Goal: Information Seeking & Learning: Check status

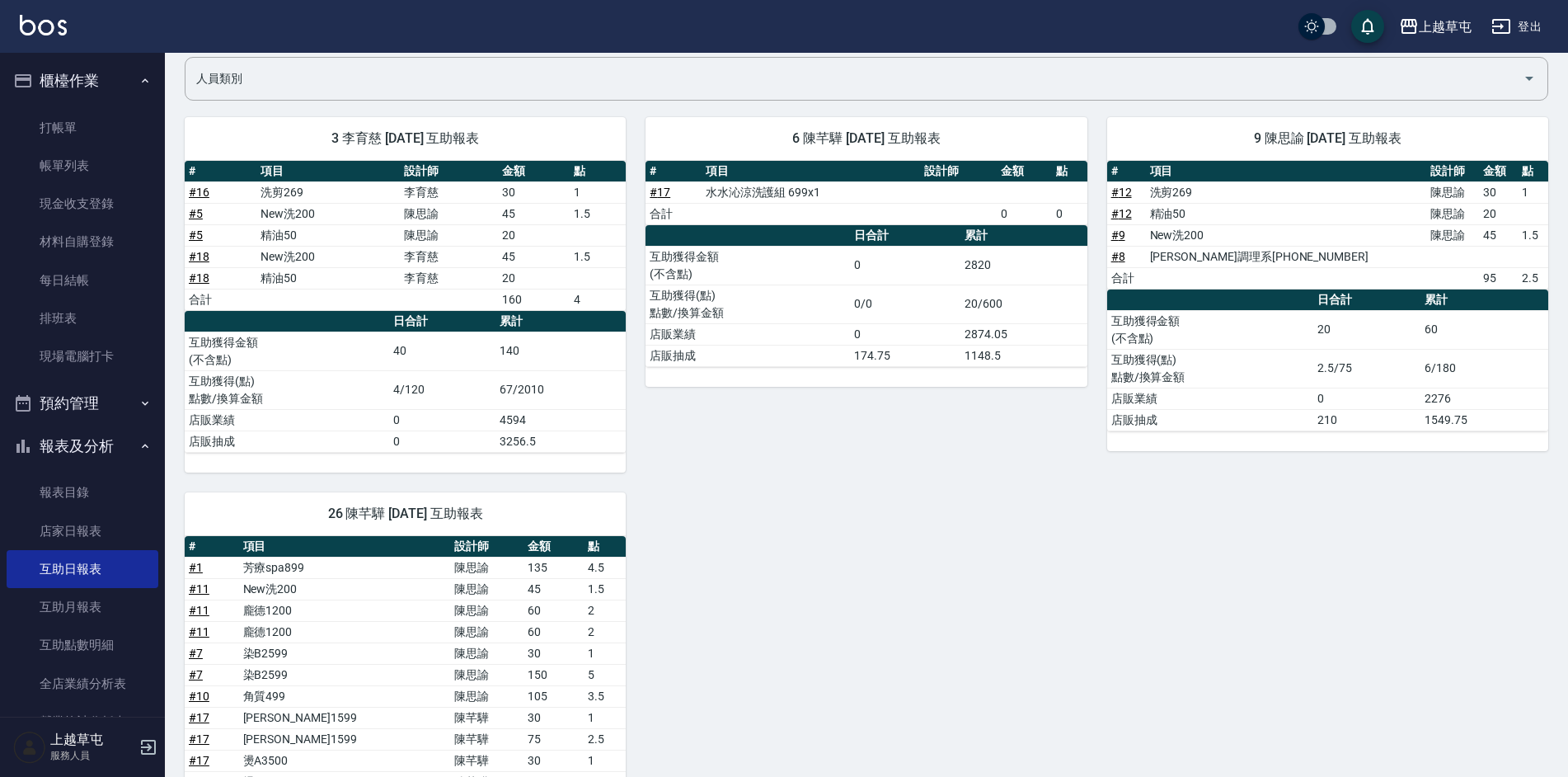
scroll to position [82, 0]
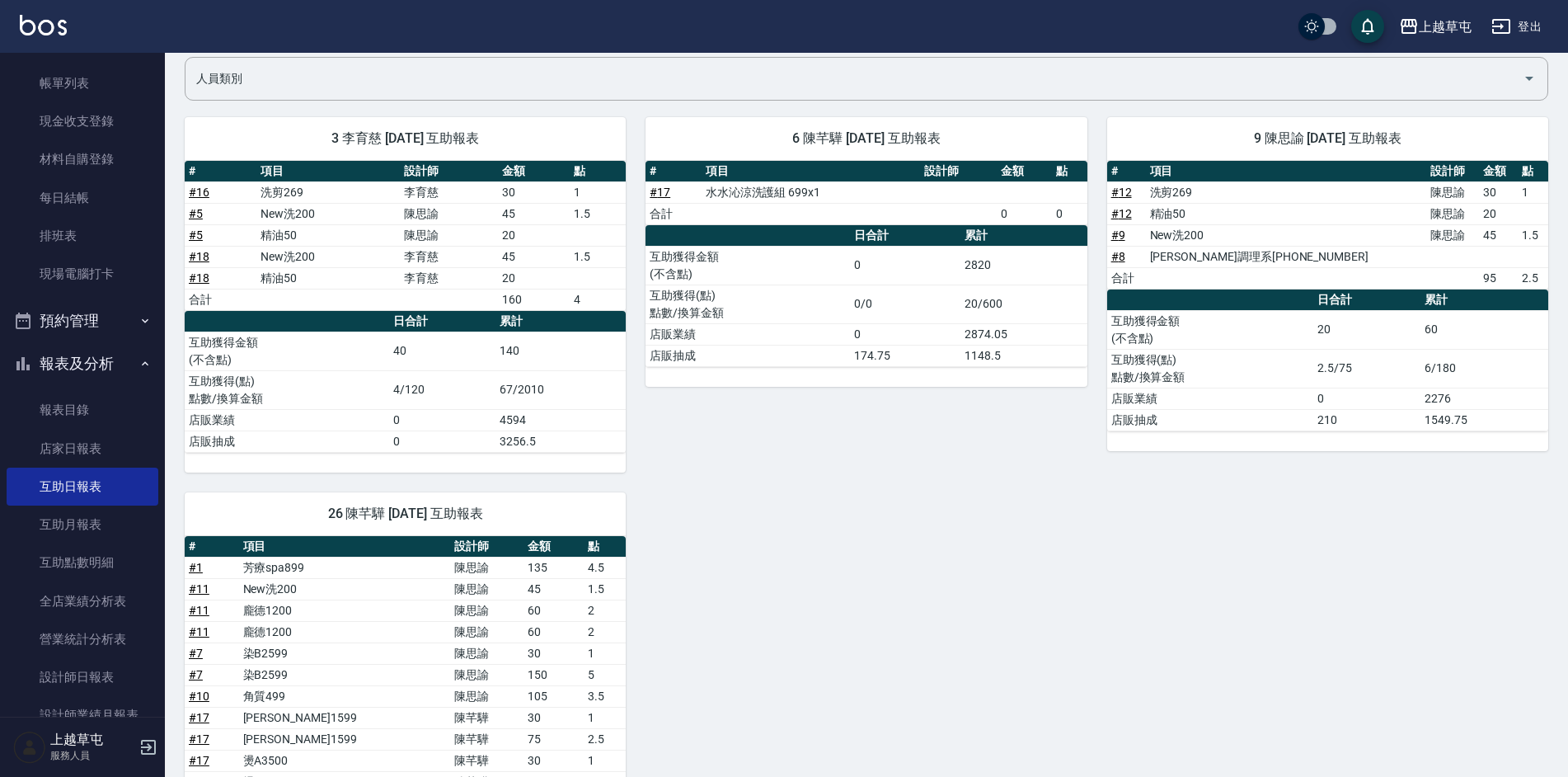
click at [330, 746] on td "[PERSON_NAME]1599" at bounding box center [345, 738] width 211 height 21
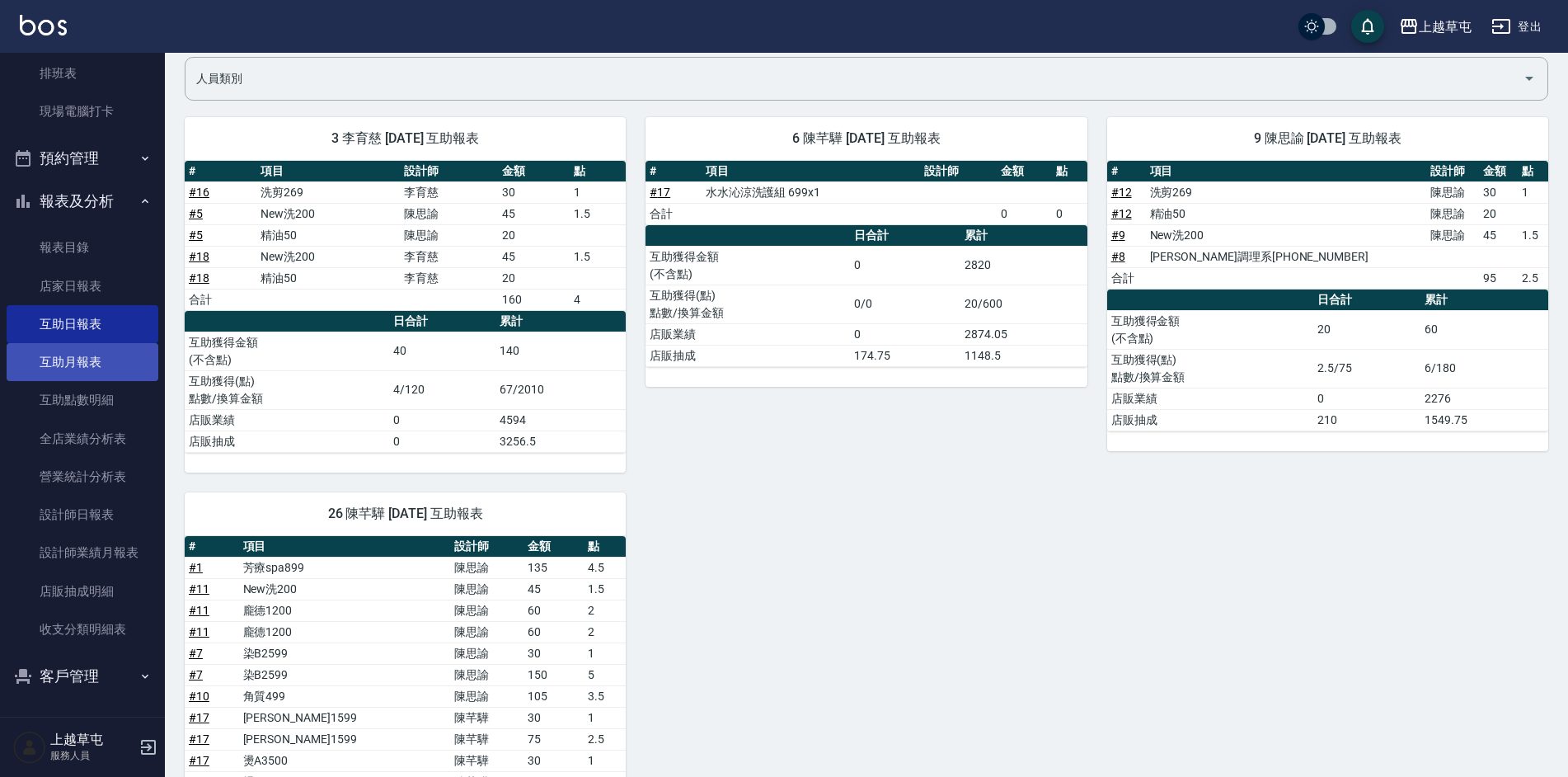
scroll to position [245, 0]
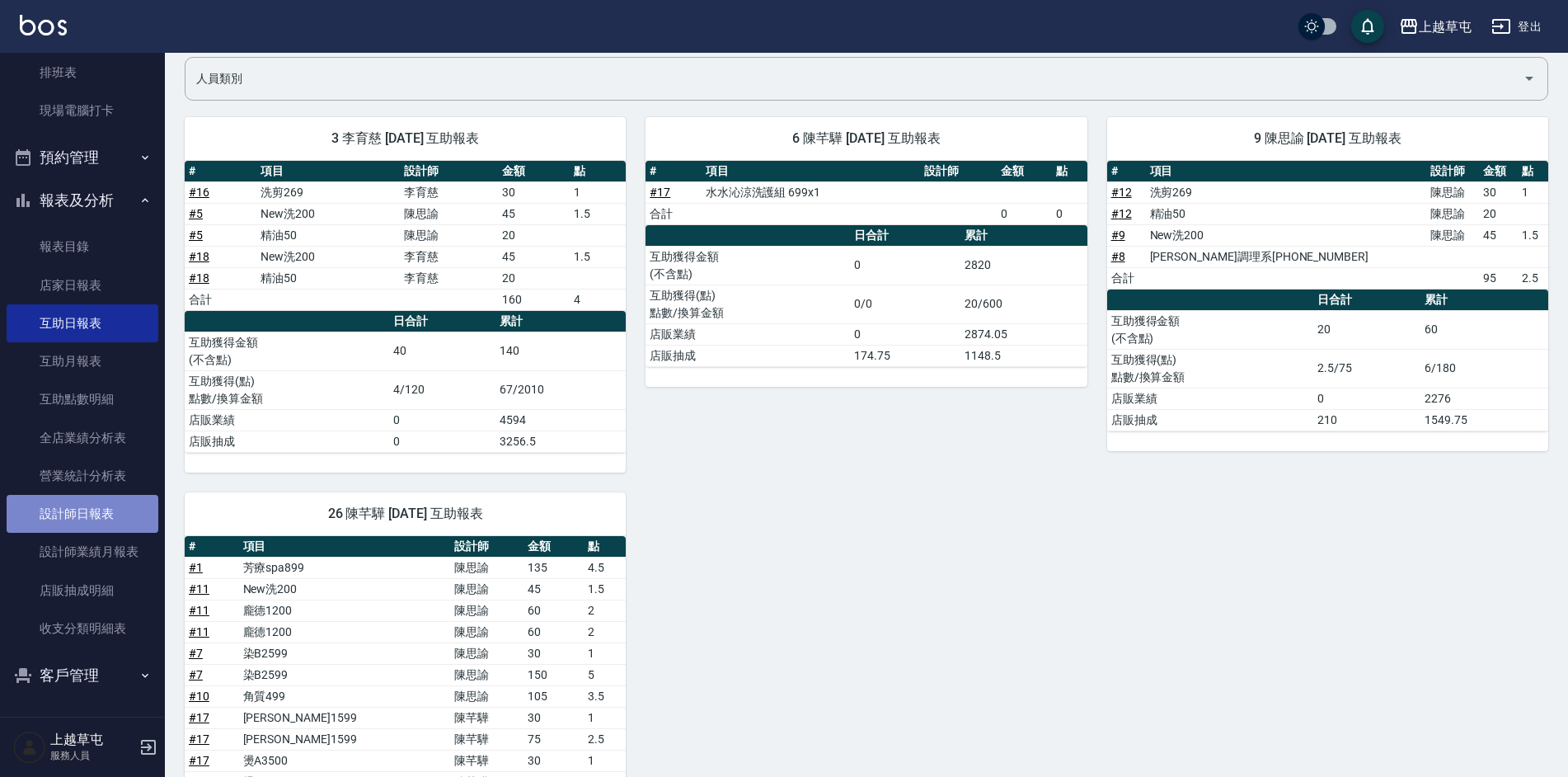
click at [87, 521] on link "設計師日報表" at bounding box center [82, 514] width 152 height 38
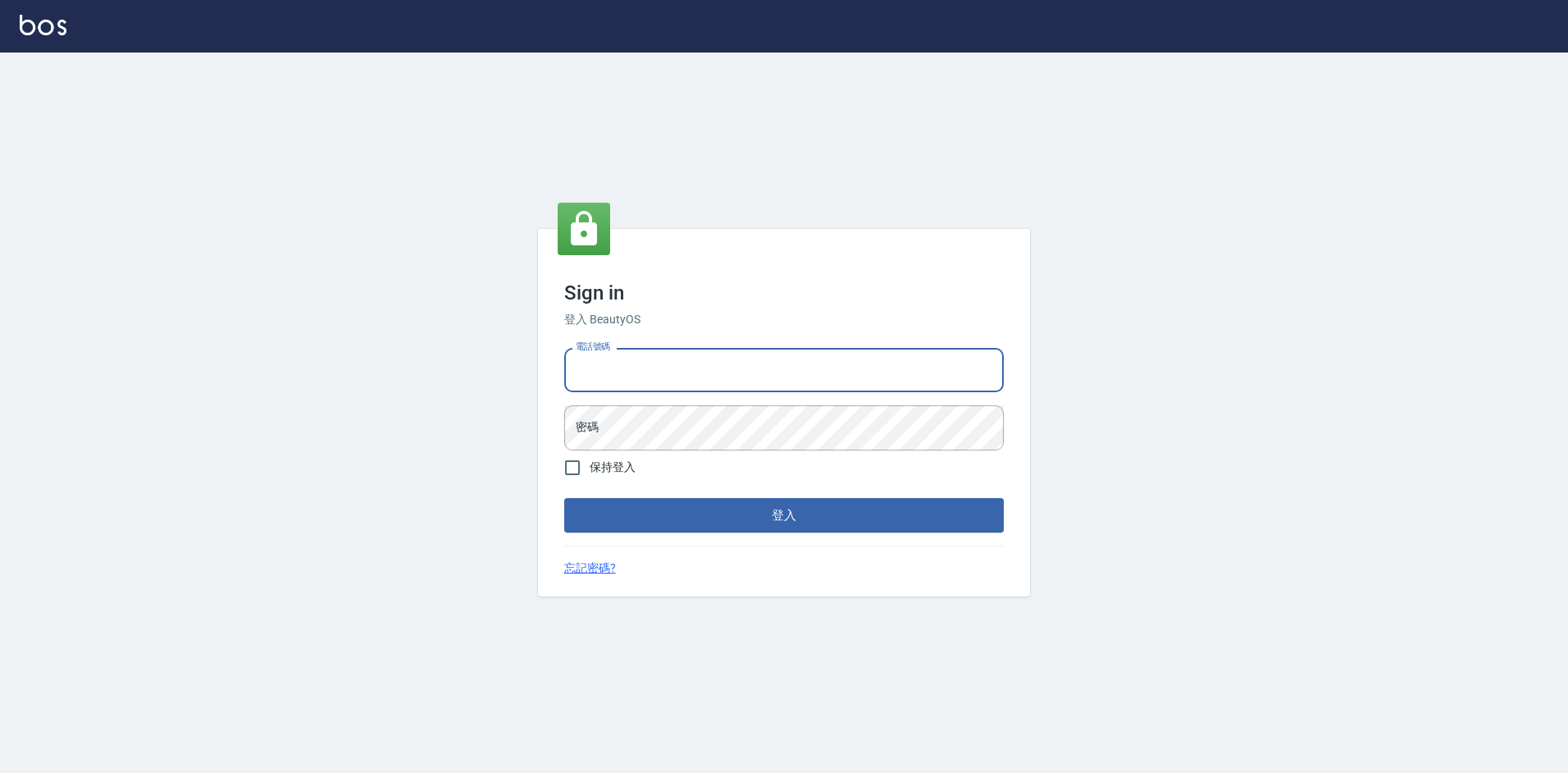
click at [617, 362] on input "電話號碼" at bounding box center [784, 370] width 440 height 44
type input "2380118"
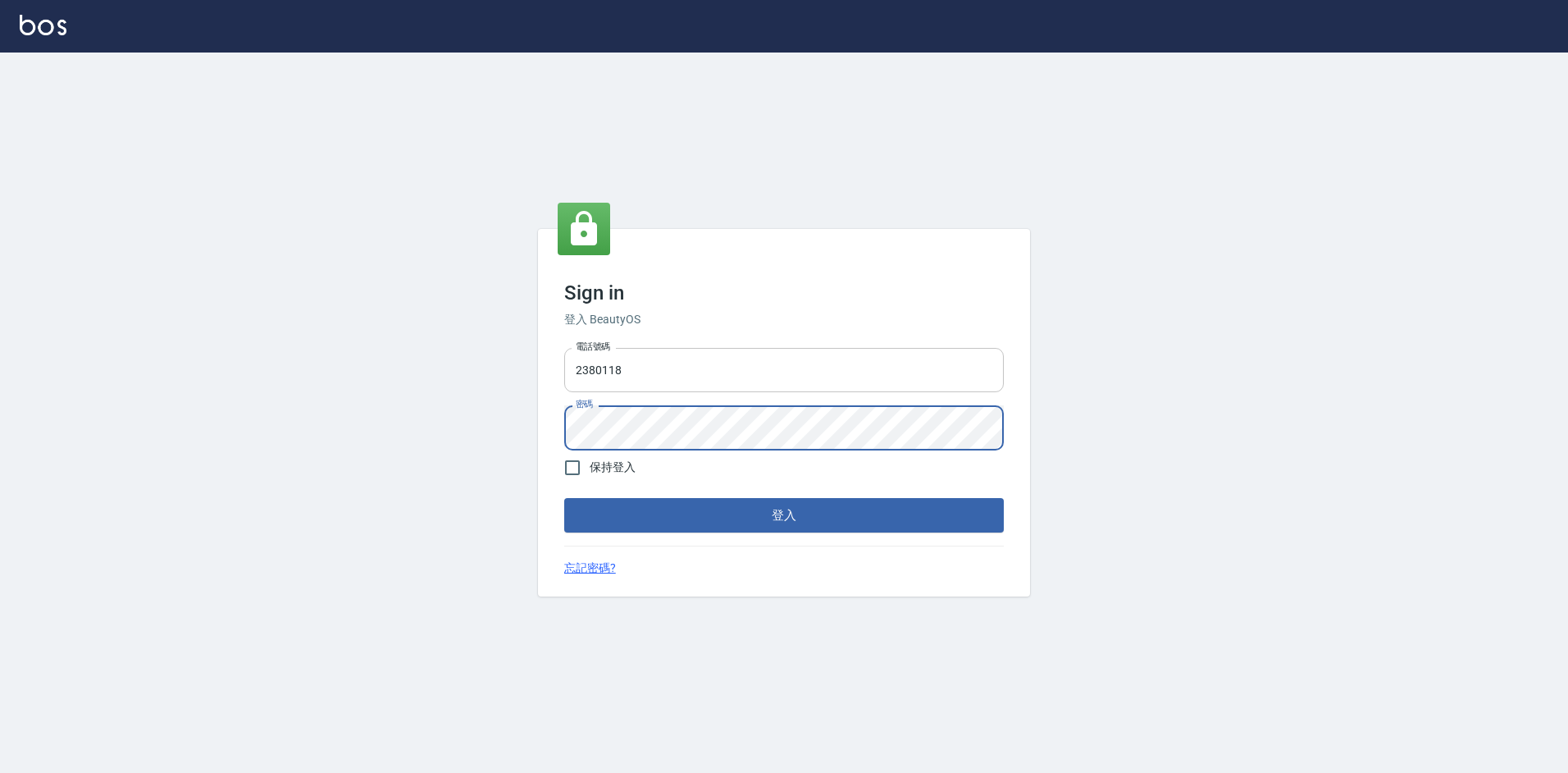
click at [564, 498] on button "登入" at bounding box center [784, 514] width 440 height 35
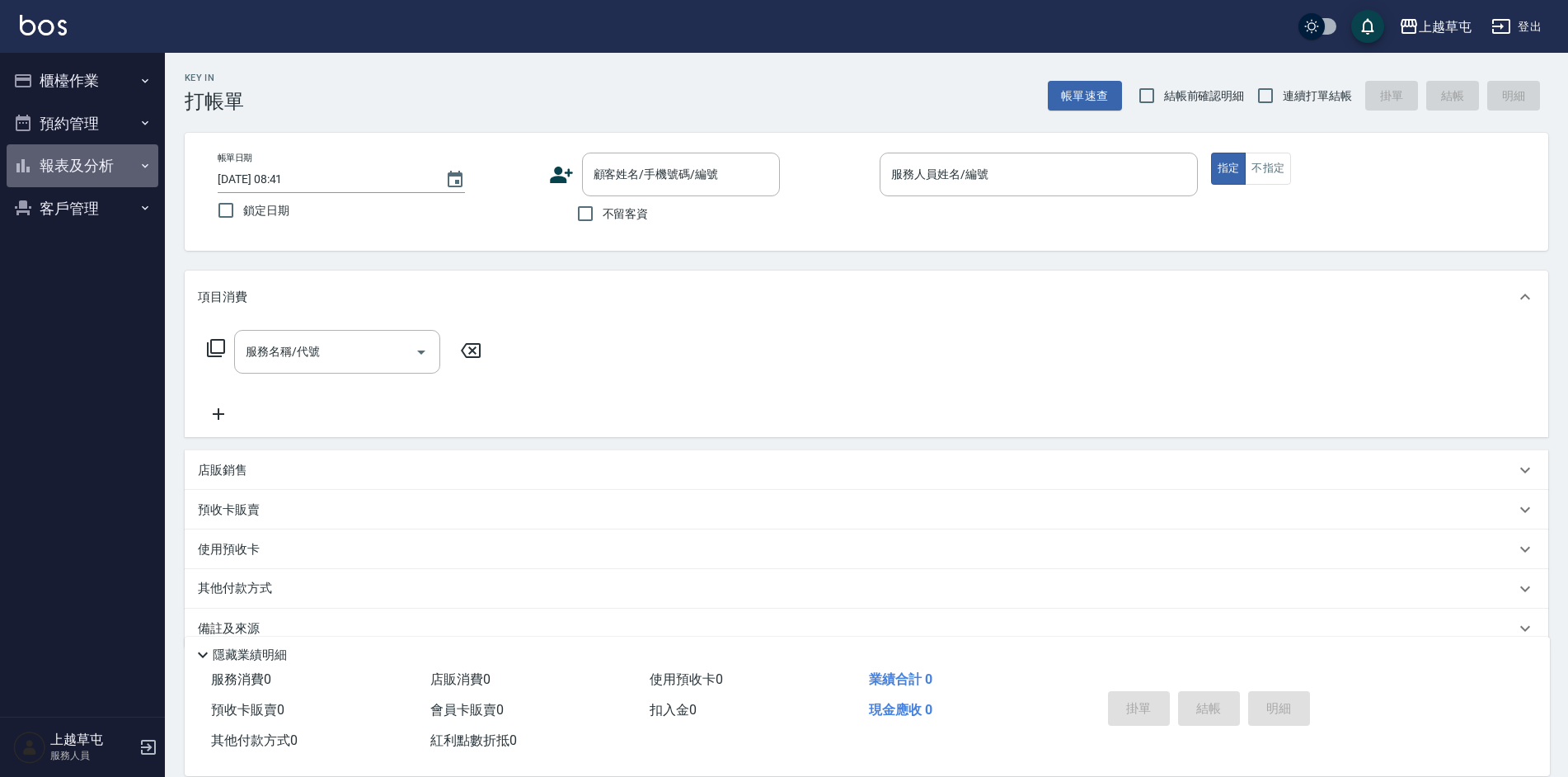
click at [93, 155] on button "報表及分析" at bounding box center [82, 166] width 152 height 42
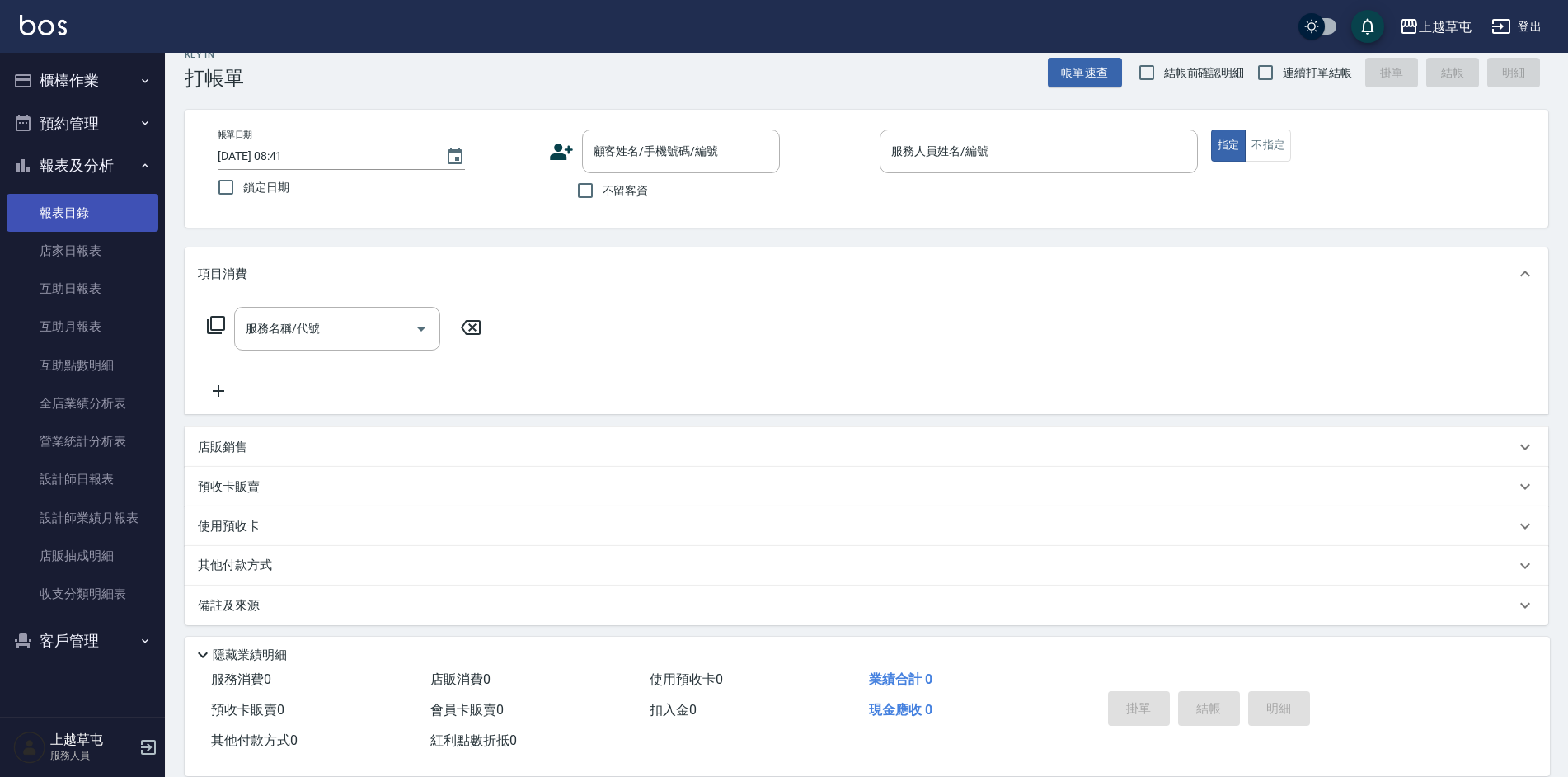
scroll to position [30, 0]
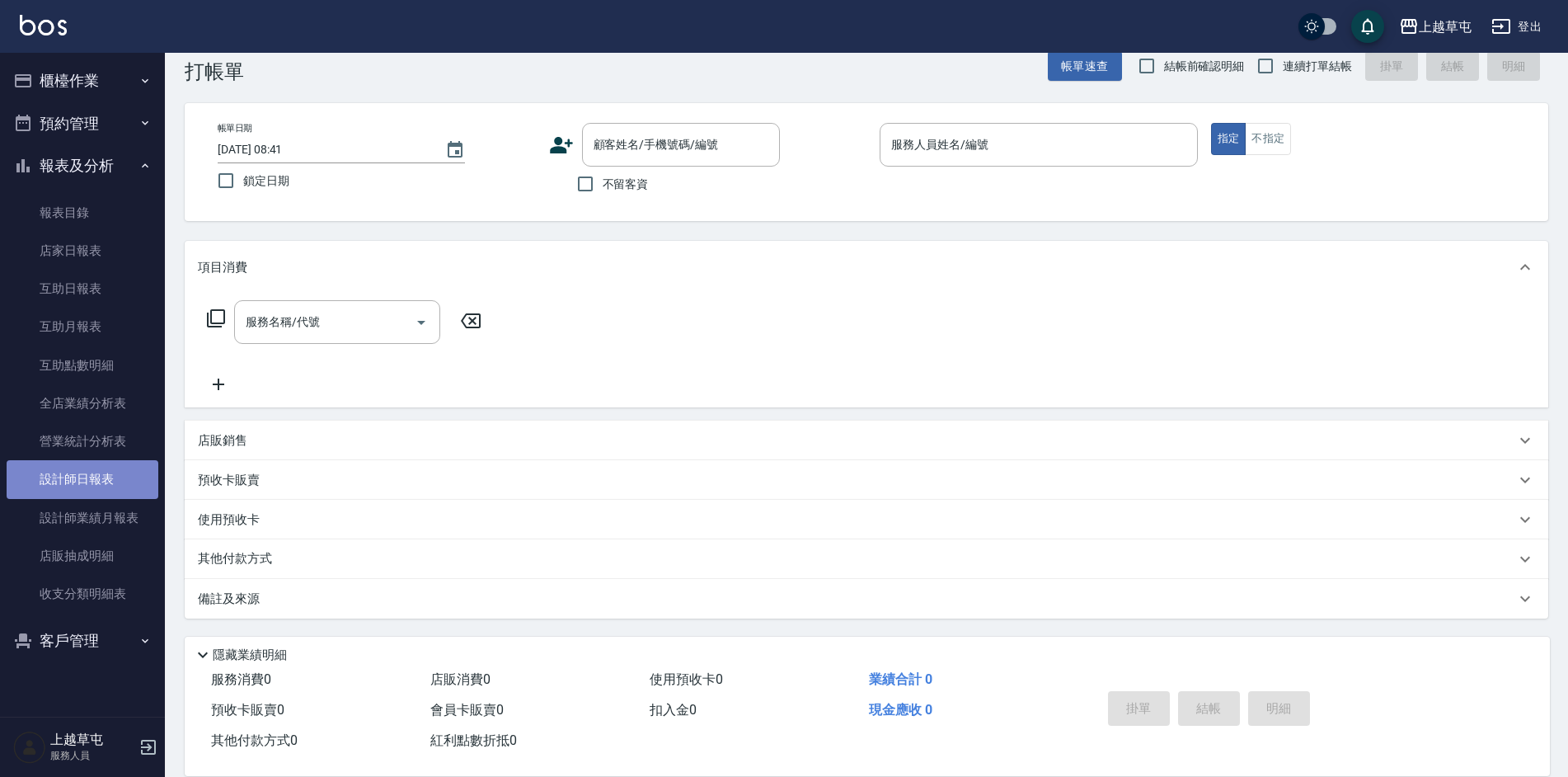
click at [86, 492] on link "設計師日報表" at bounding box center [82, 479] width 152 height 38
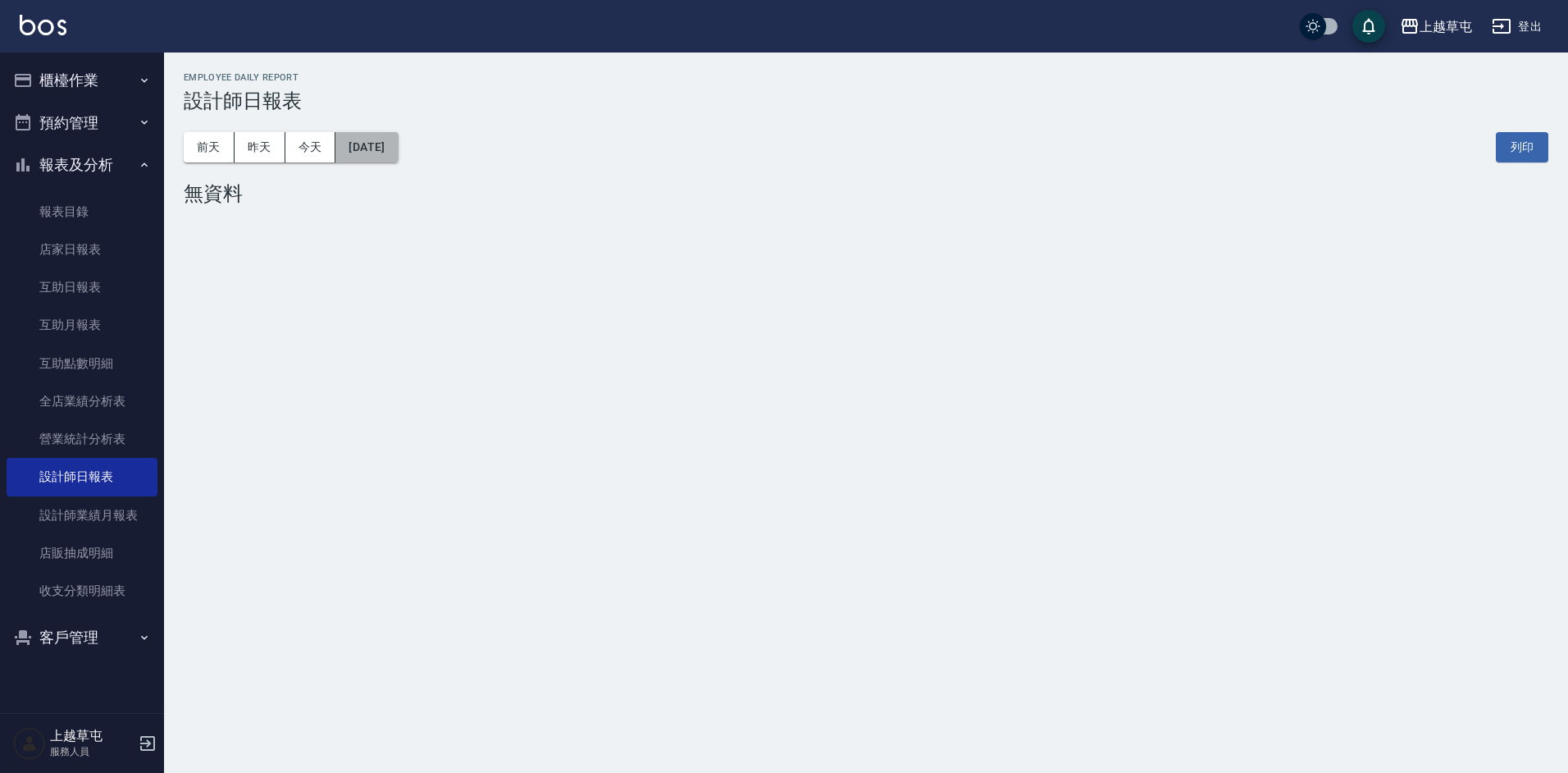
click at [382, 150] on button "[DATE]" at bounding box center [366, 147] width 62 height 30
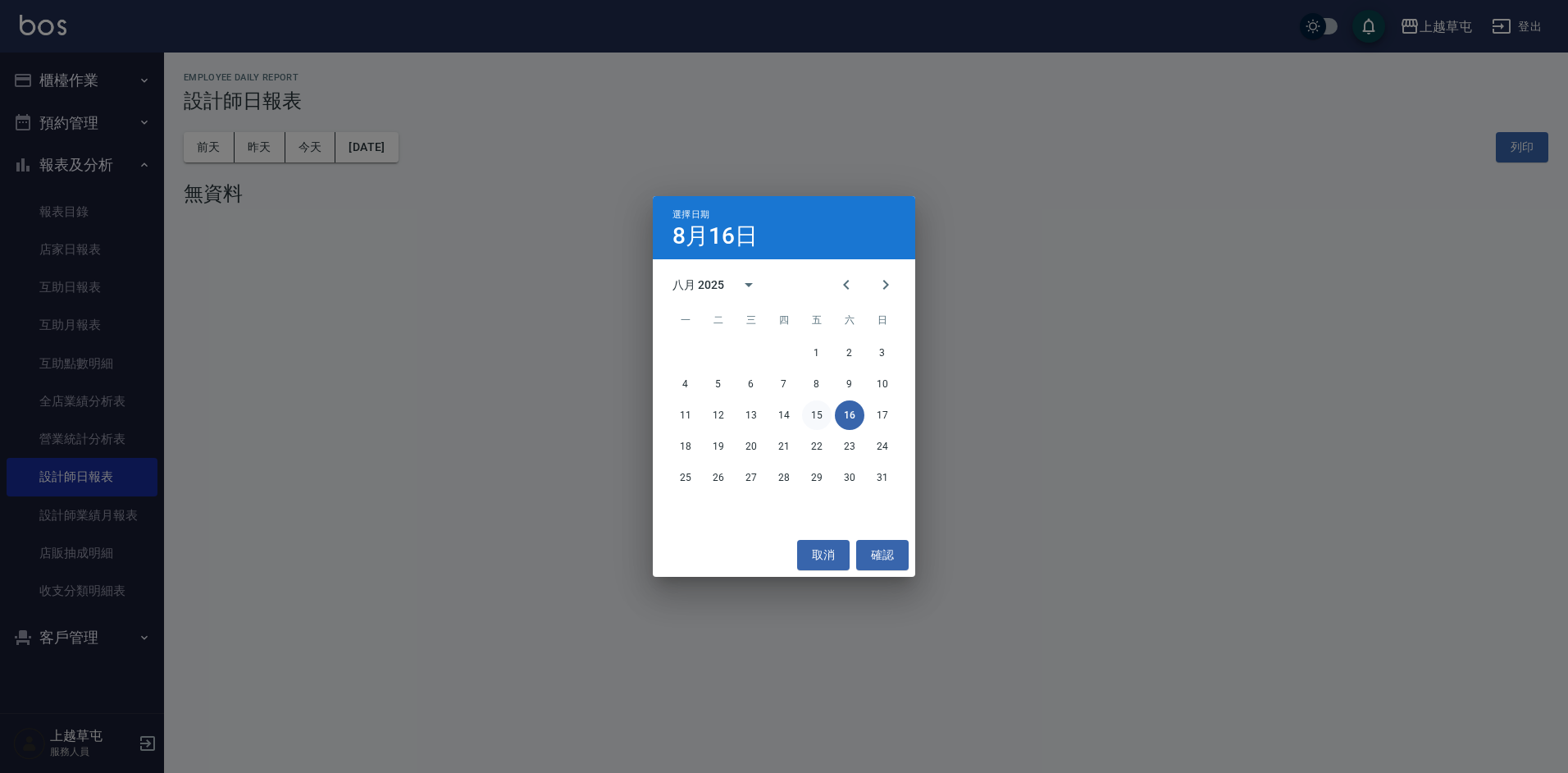
click at [818, 416] on button "15" at bounding box center [817, 415] width 30 height 30
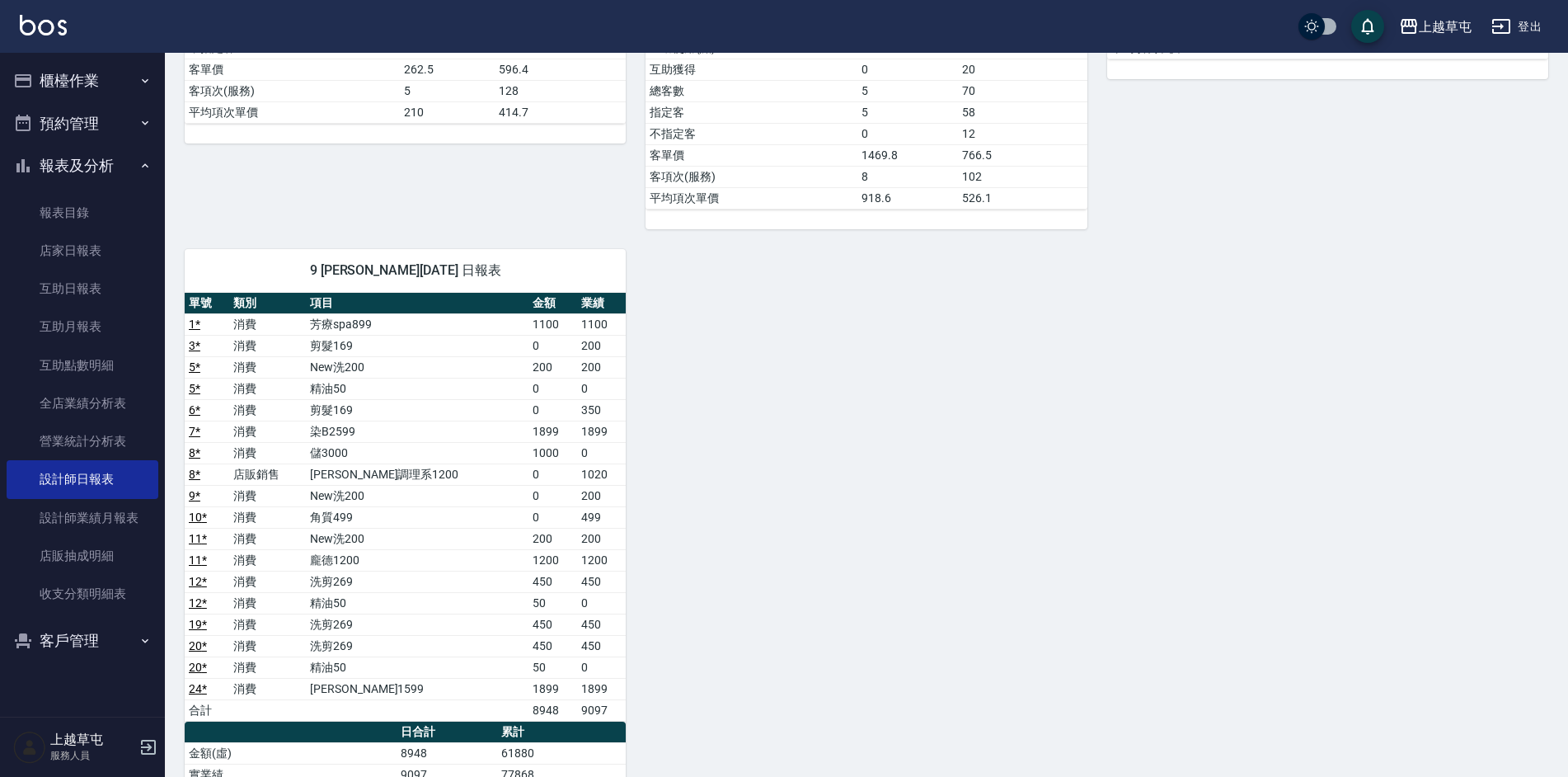
scroll to position [742, 0]
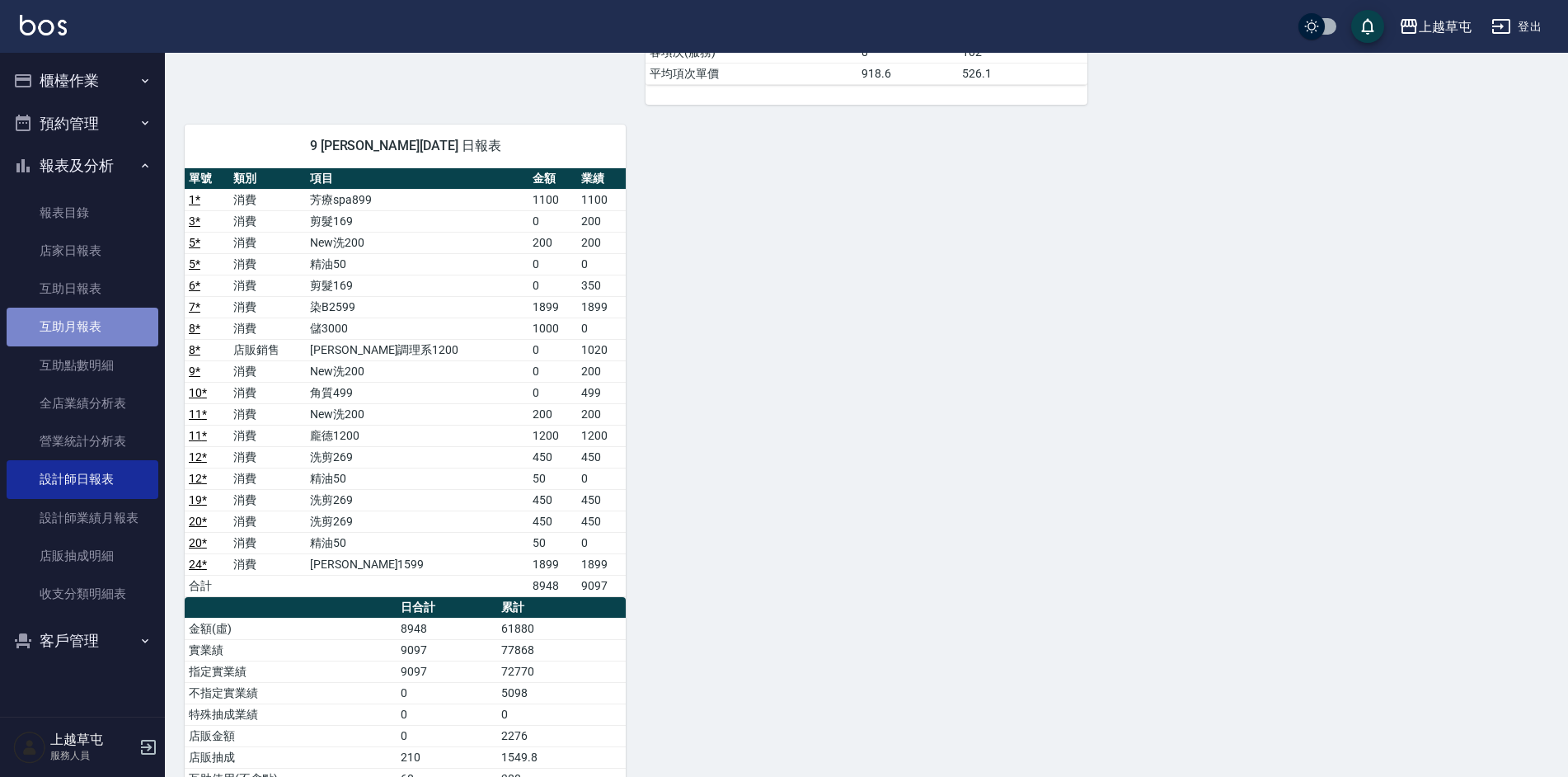
click at [69, 318] on link "互助月報表" at bounding box center [82, 326] width 152 height 38
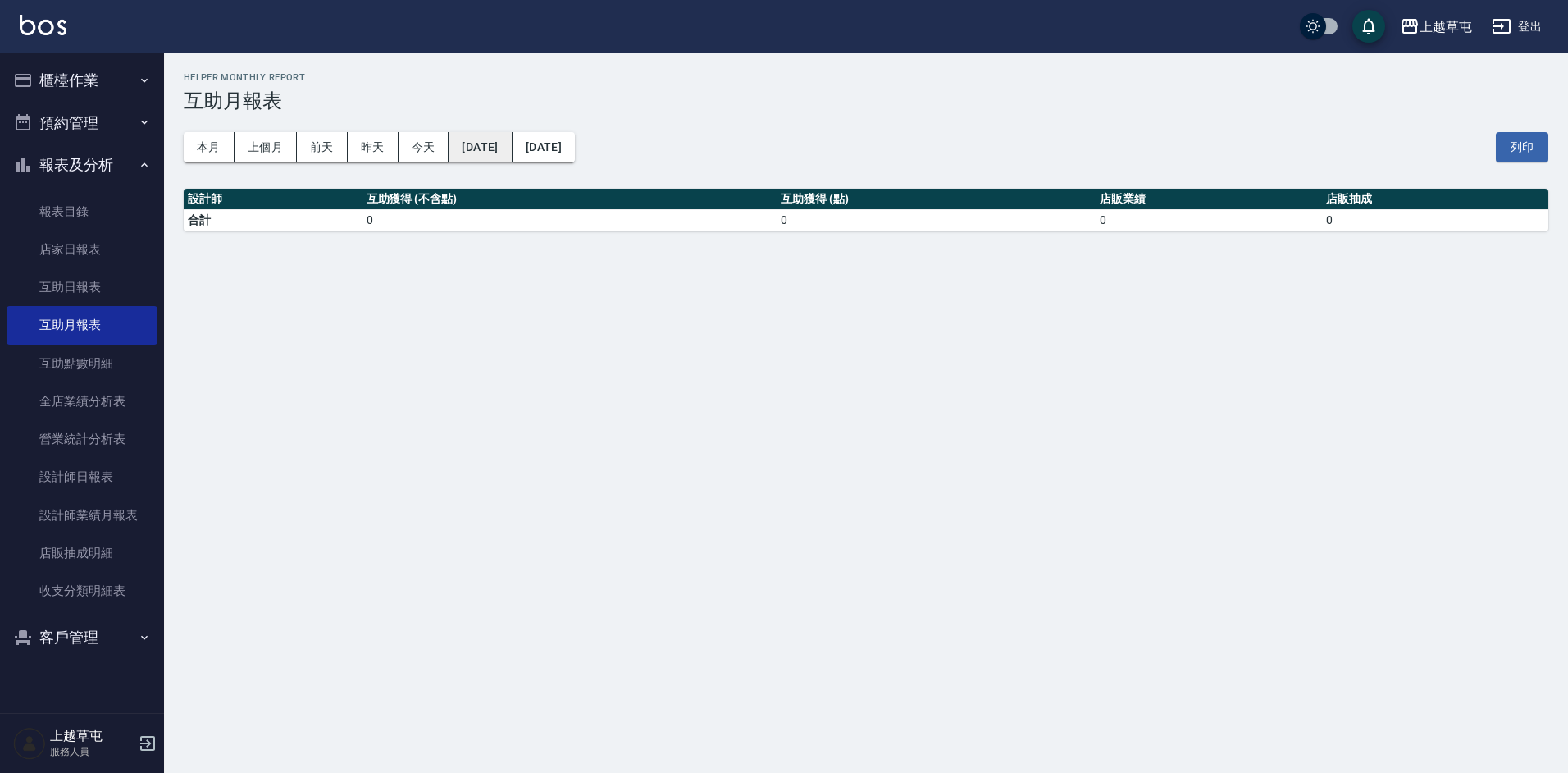
click at [512, 138] on button "[DATE]" at bounding box center [480, 147] width 63 height 30
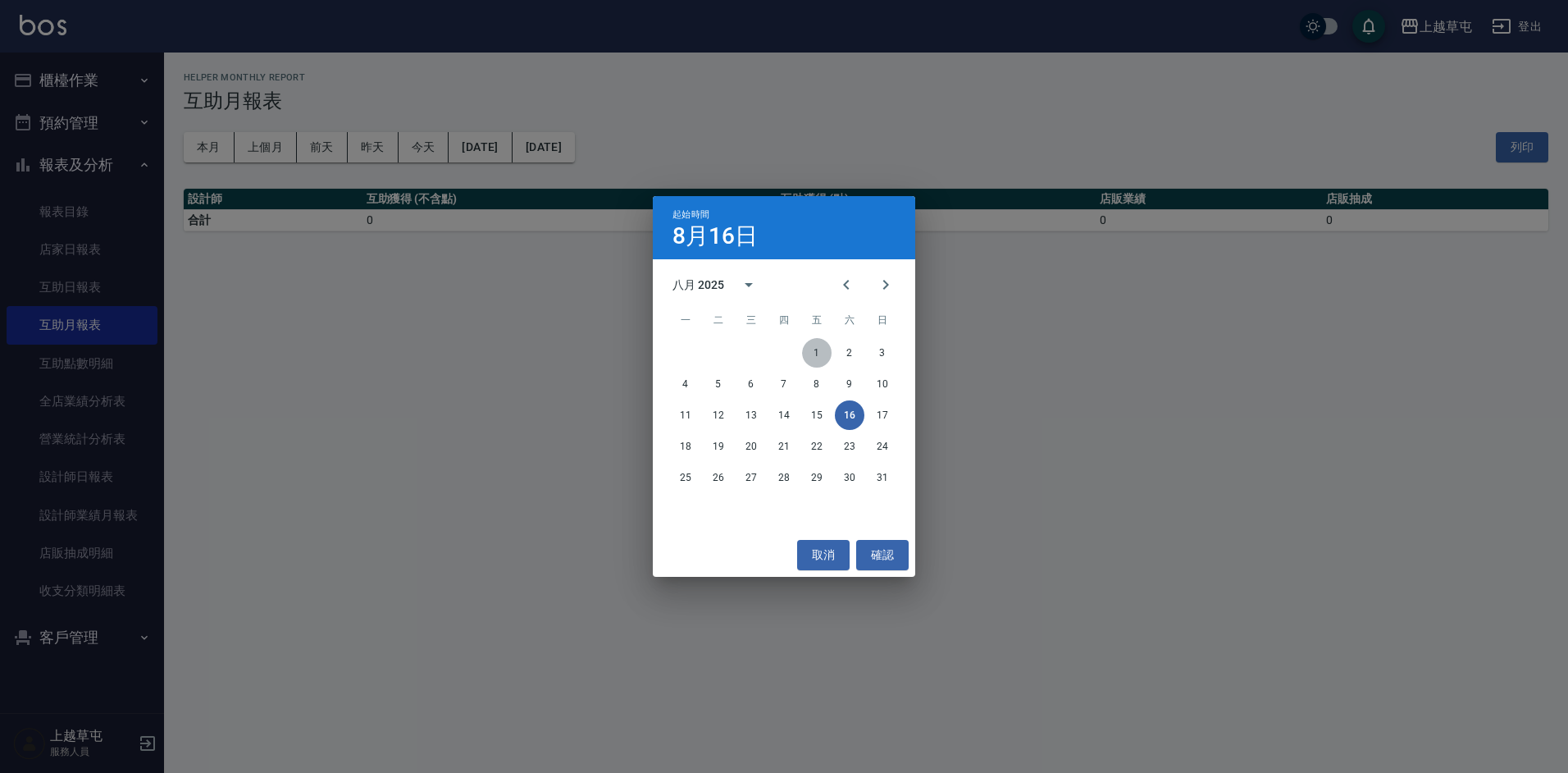
click at [818, 350] on button "1" at bounding box center [817, 352] width 30 height 30
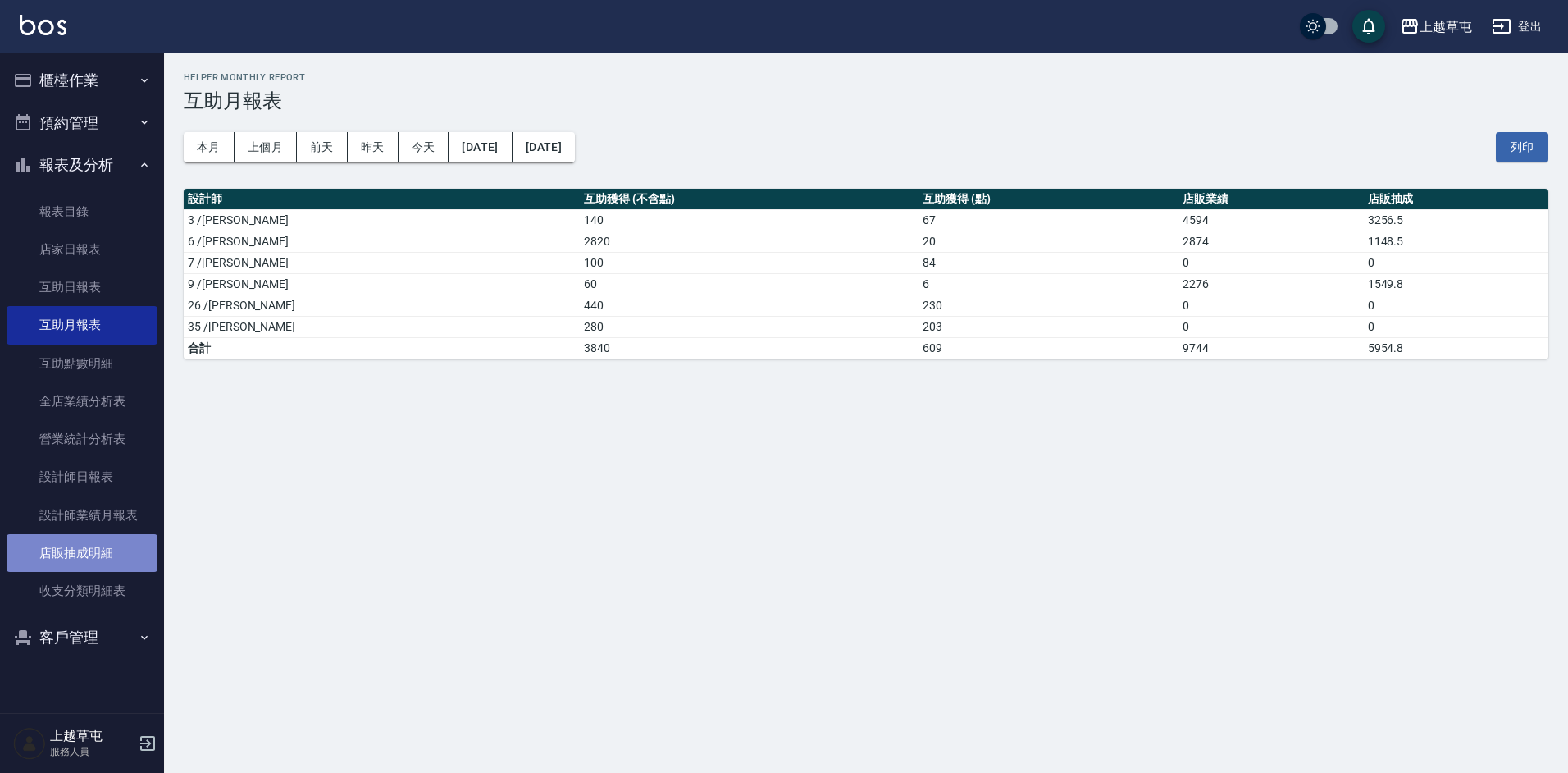
click at [74, 554] on link "店販抽成明細" at bounding box center [82, 553] width 151 height 38
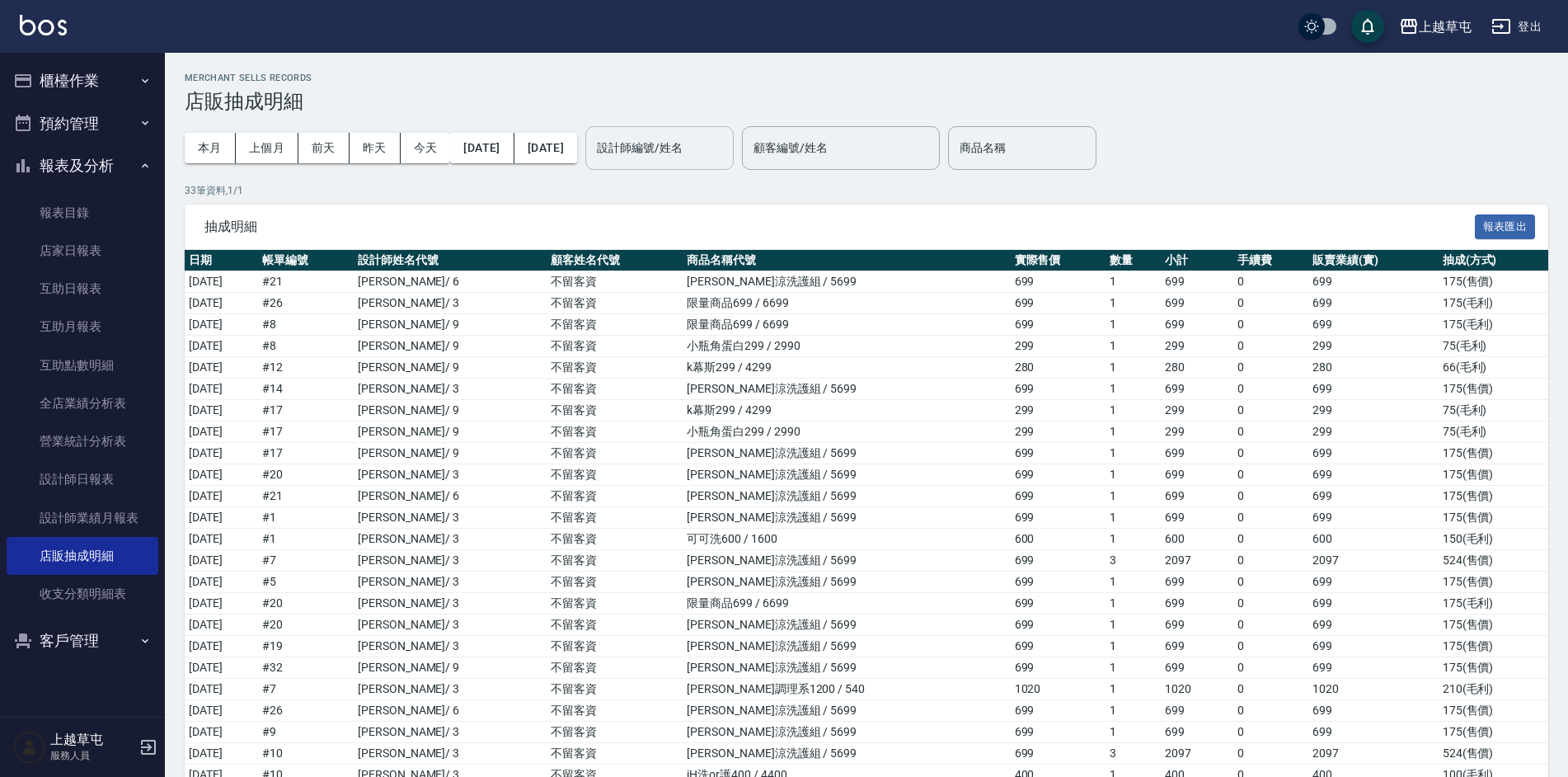
click at [688, 160] on input "設計師編號/姓名" at bounding box center [659, 148] width 133 height 29
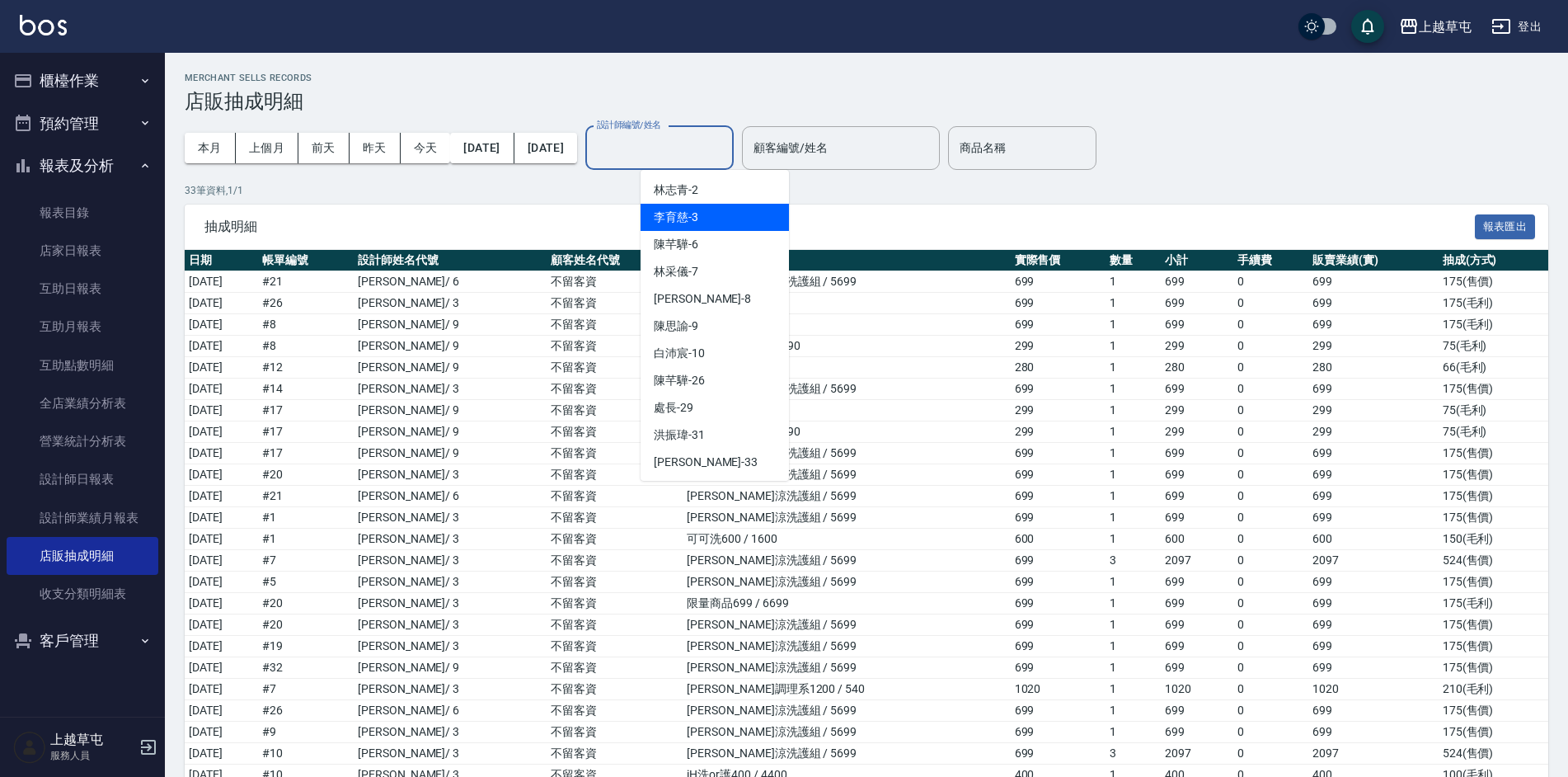
click at [689, 212] on span "[PERSON_NAME]-3" at bounding box center [676, 217] width 44 height 17
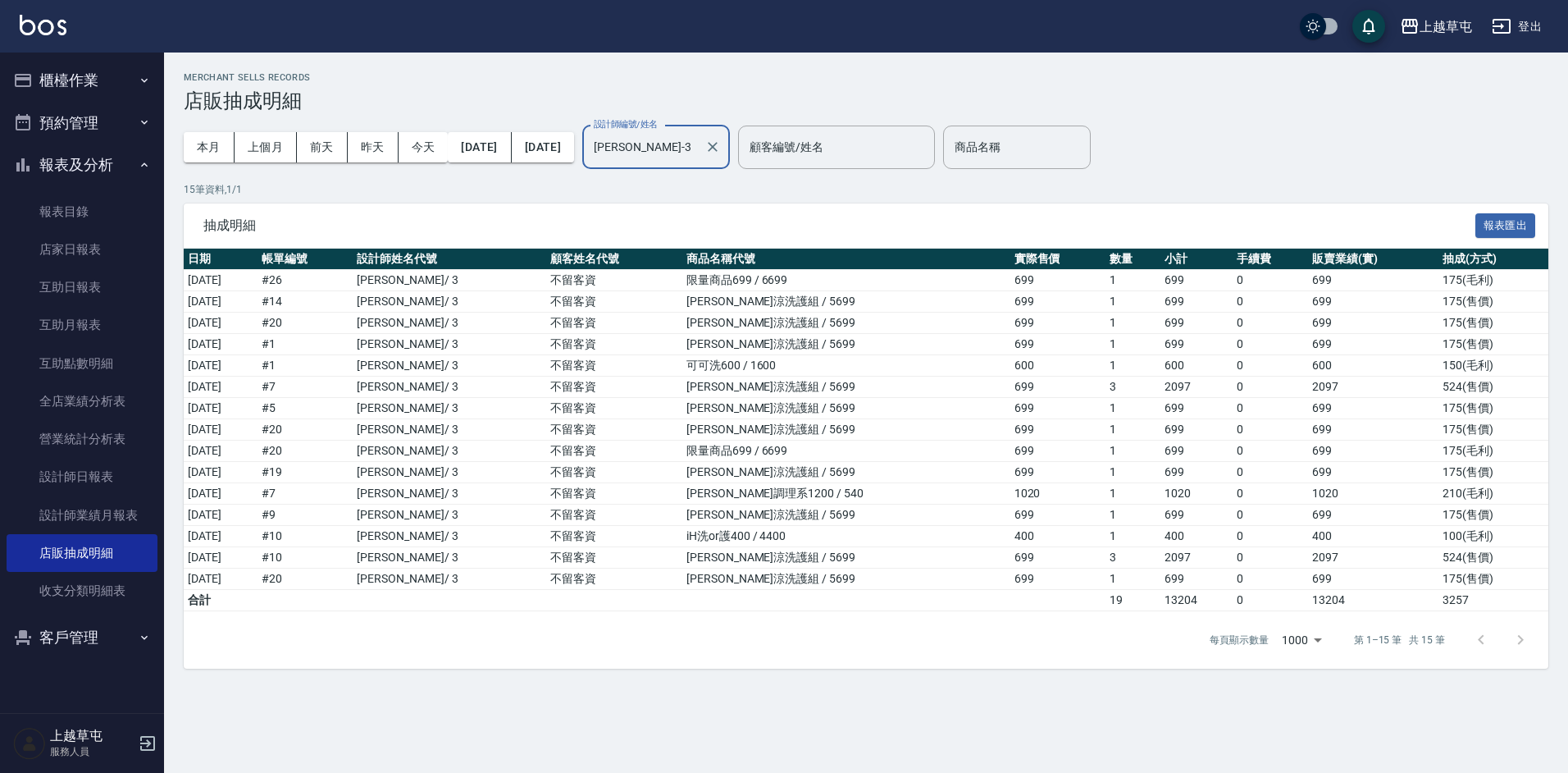
click at [696, 150] on input "[PERSON_NAME]-3" at bounding box center [643, 147] width 108 height 29
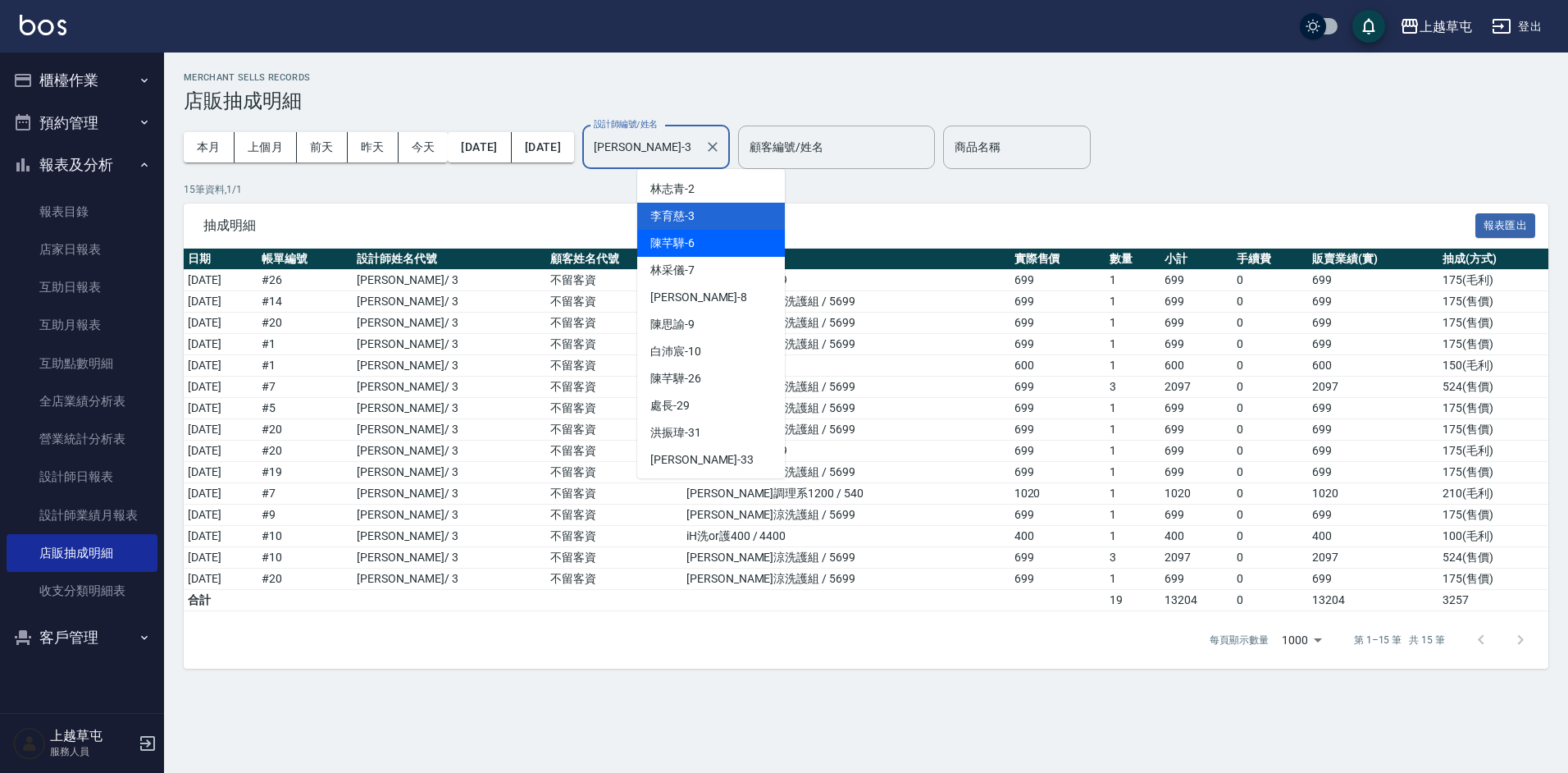
click at [698, 244] on div "[PERSON_NAME]-6" at bounding box center [711, 243] width 148 height 27
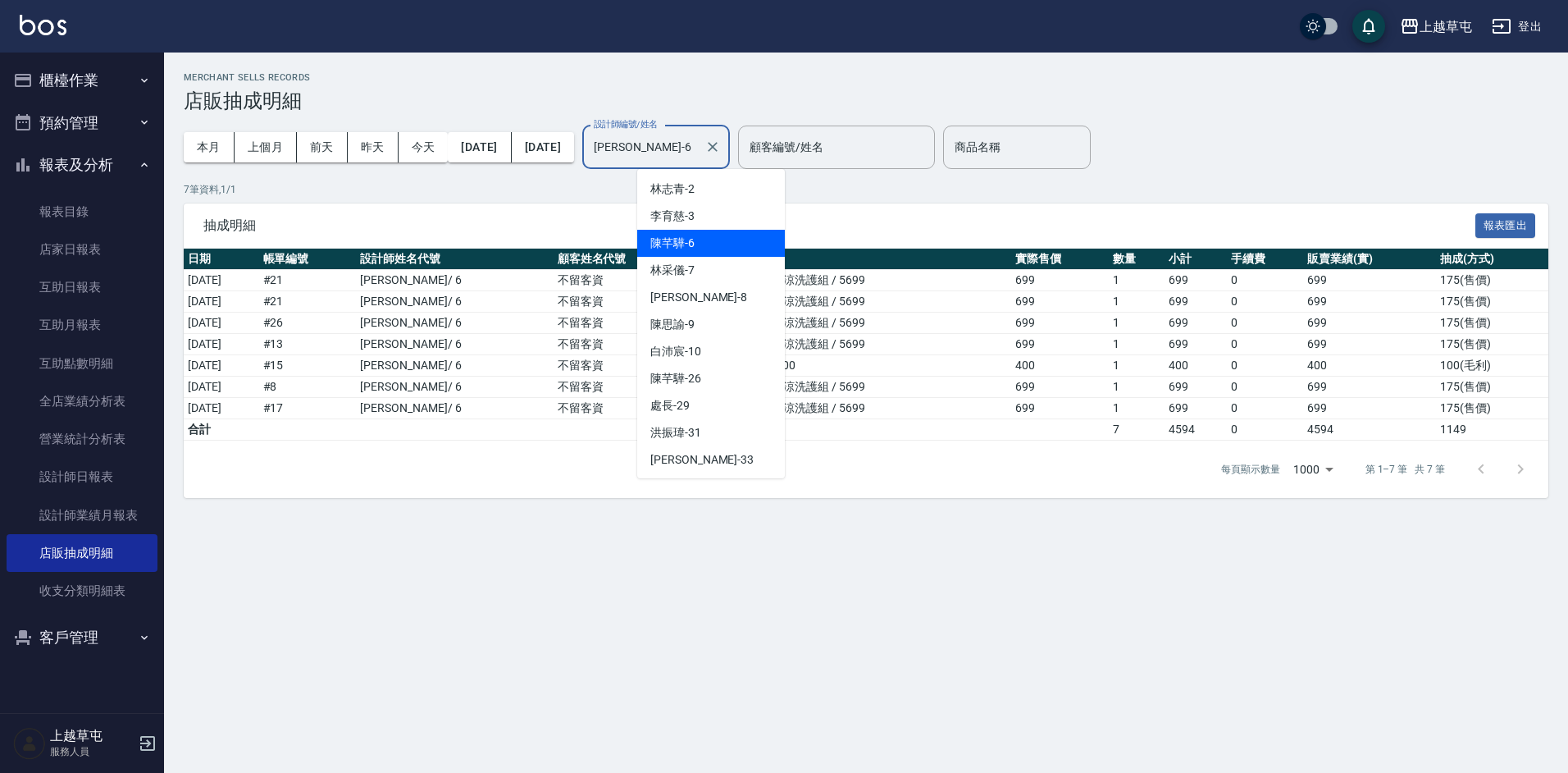
click at [697, 142] on input "[PERSON_NAME]-6" at bounding box center [643, 147] width 108 height 29
click at [694, 268] on span "[PERSON_NAME]-7" at bounding box center [672, 270] width 44 height 17
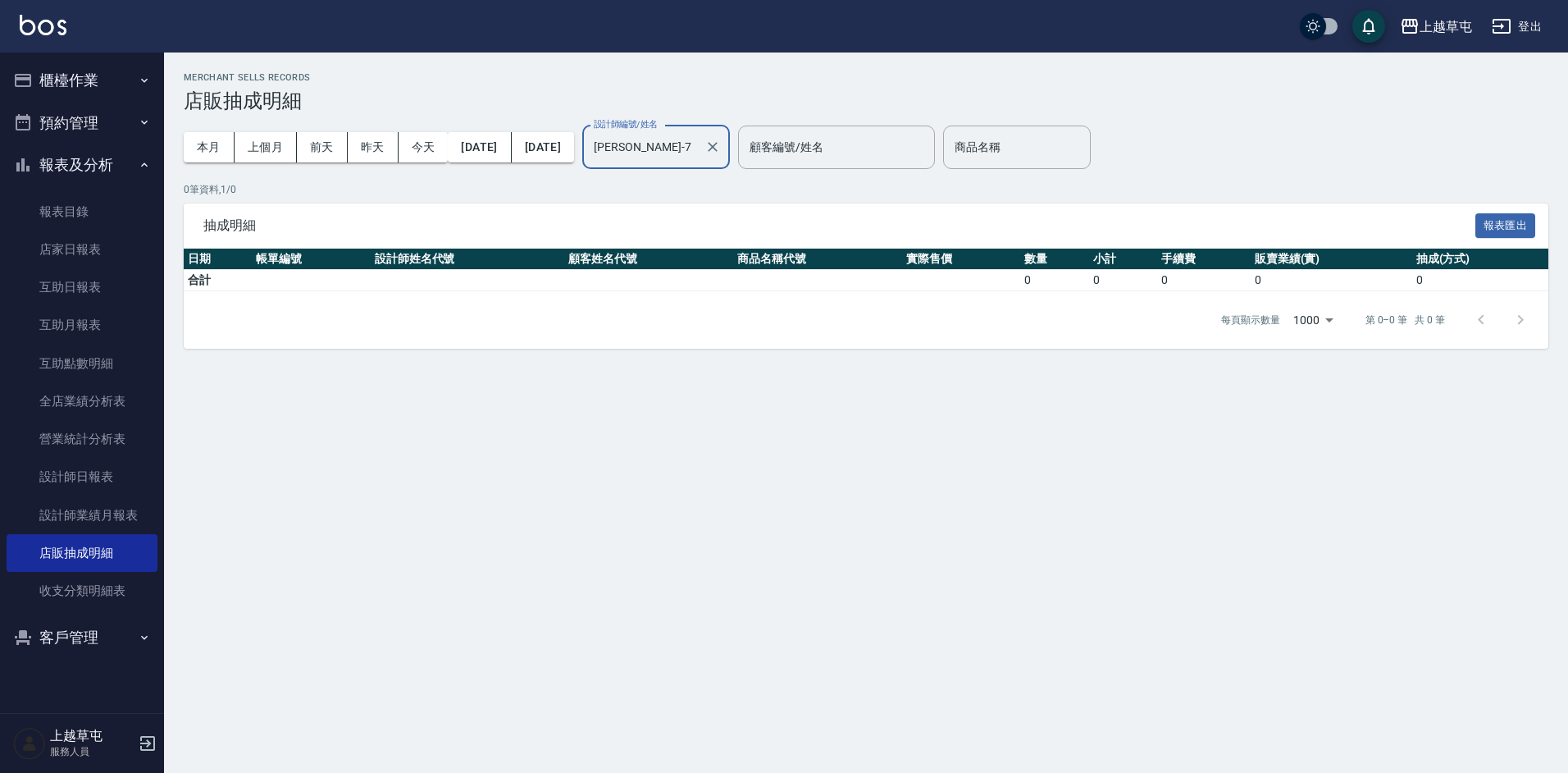
click at [697, 144] on input "[PERSON_NAME]-7" at bounding box center [643, 147] width 108 height 29
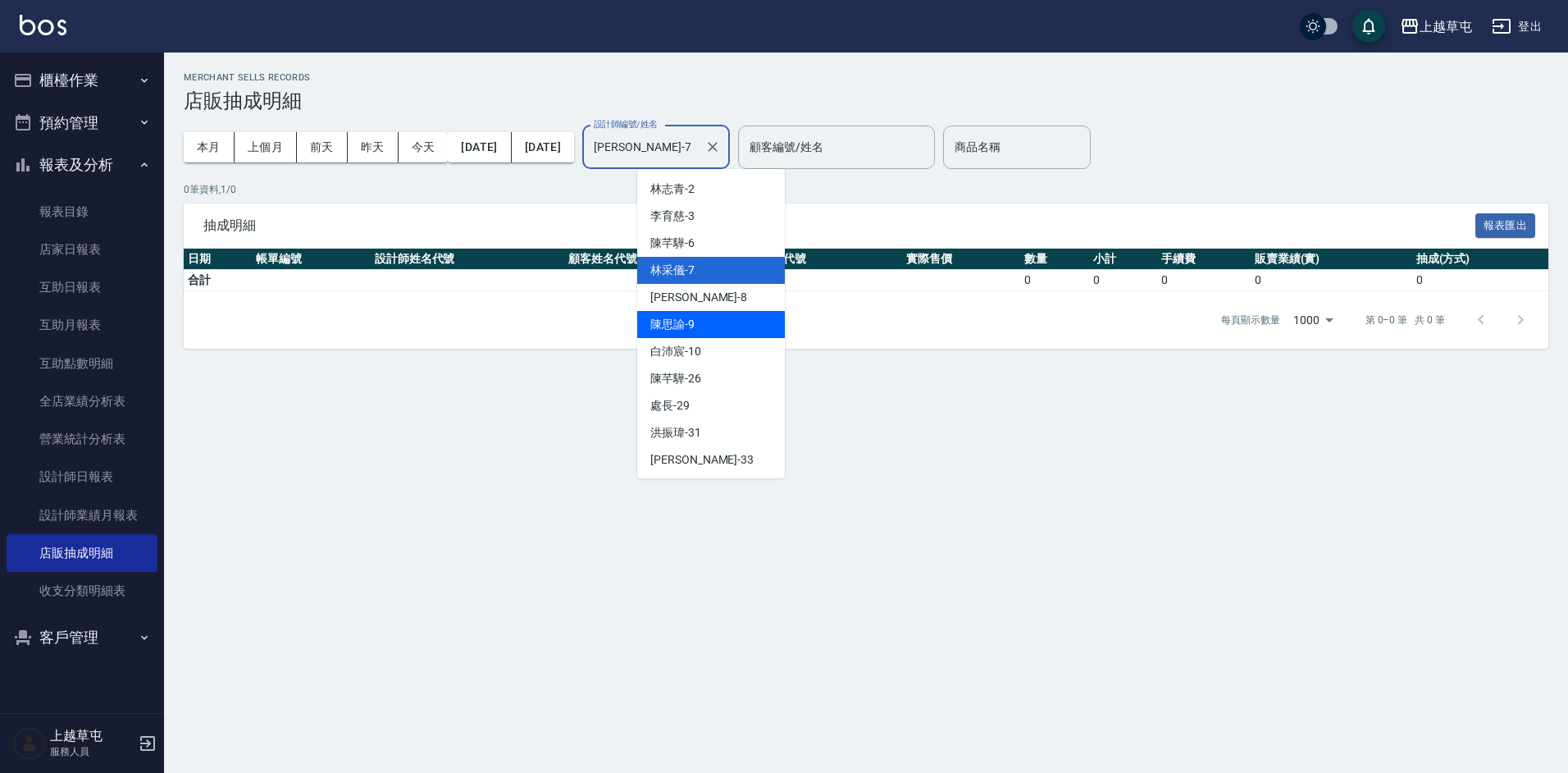
click at [686, 324] on span "[PERSON_NAME]-9" at bounding box center [672, 324] width 44 height 17
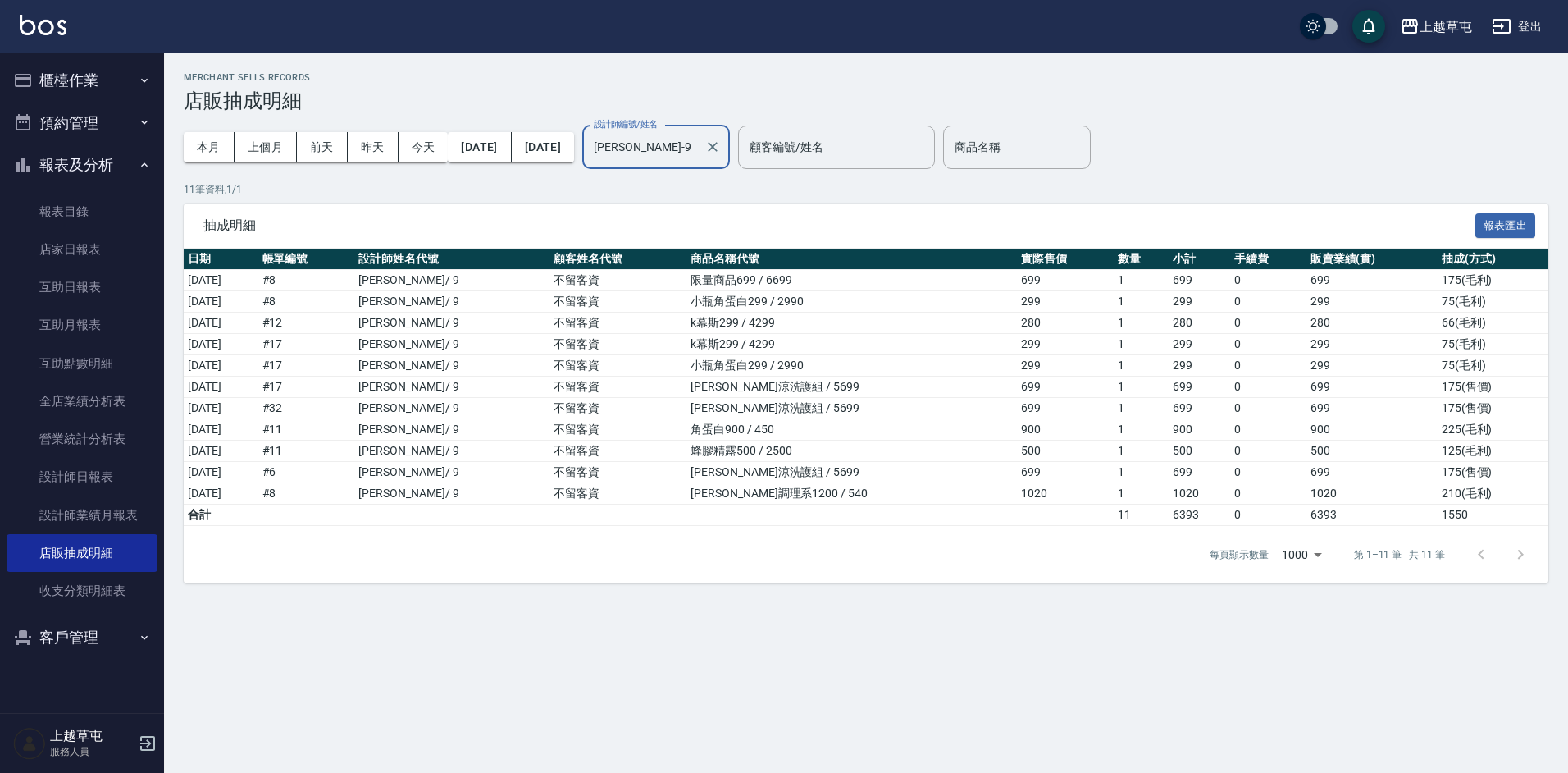
click at [697, 145] on input "[PERSON_NAME]-9" at bounding box center [643, 147] width 108 height 29
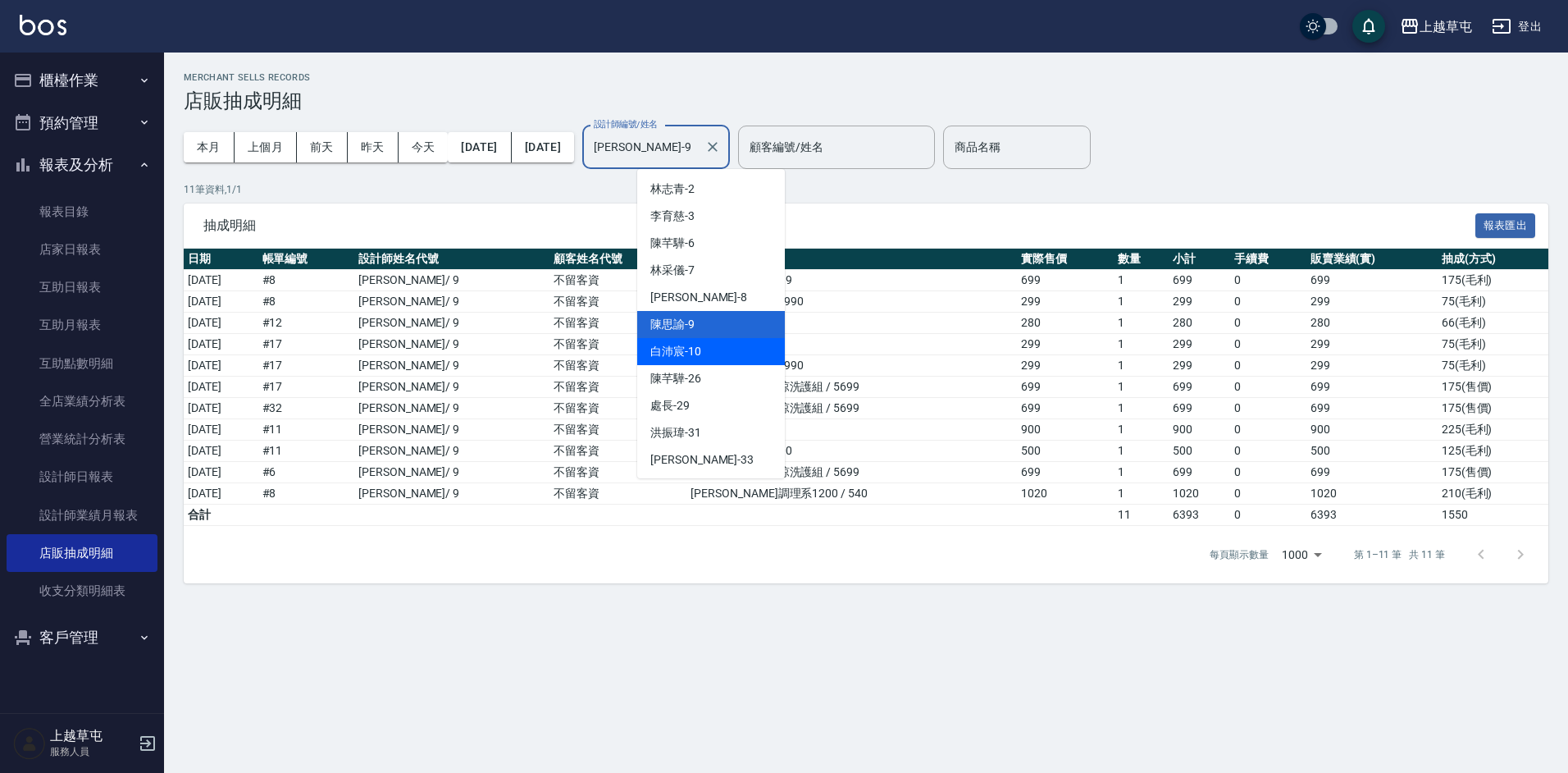
click at [698, 351] on span "[PERSON_NAME]-10" at bounding box center [675, 351] width 51 height 17
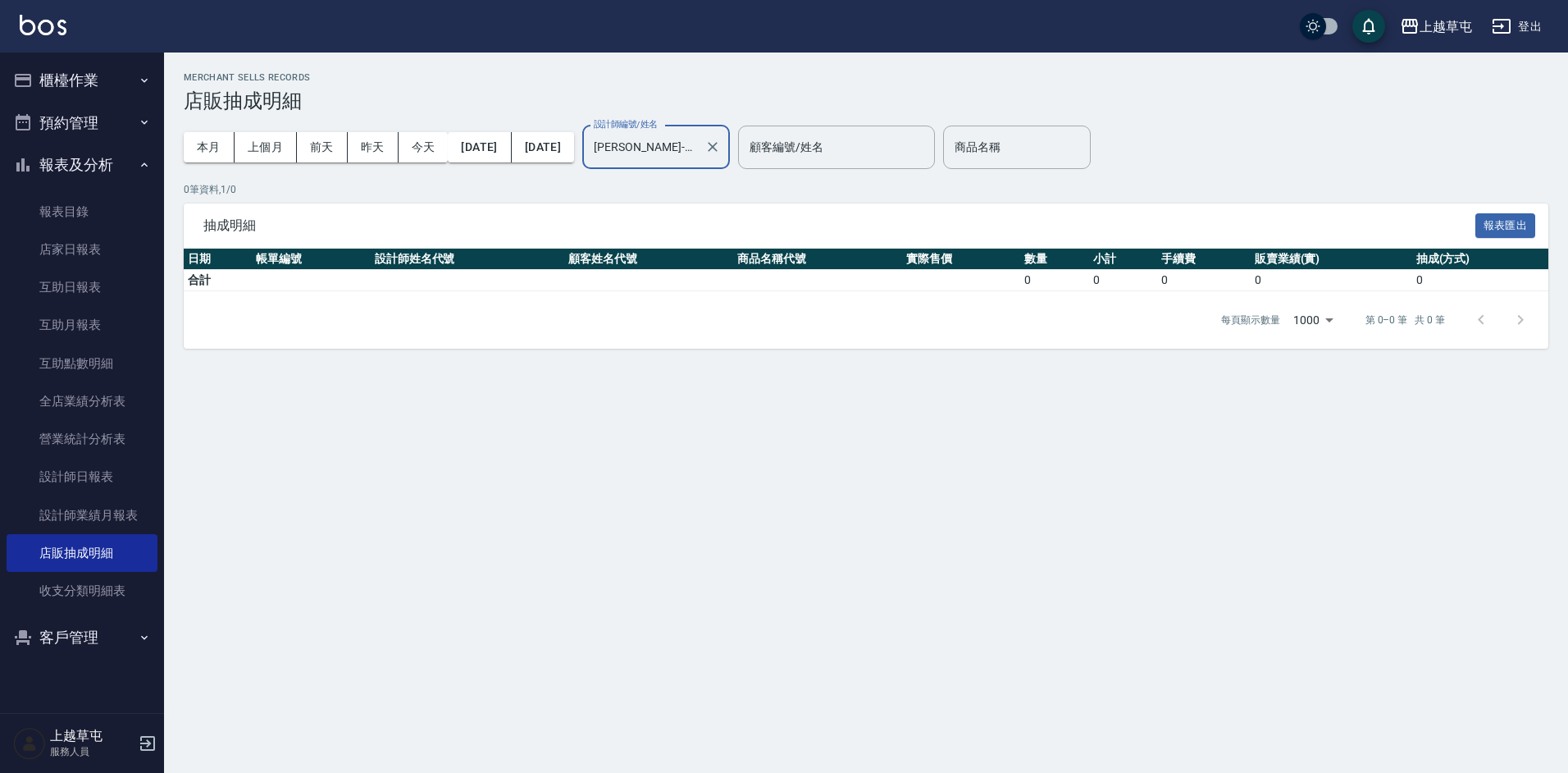
click at [697, 149] on input "[PERSON_NAME]-10" at bounding box center [643, 147] width 108 height 29
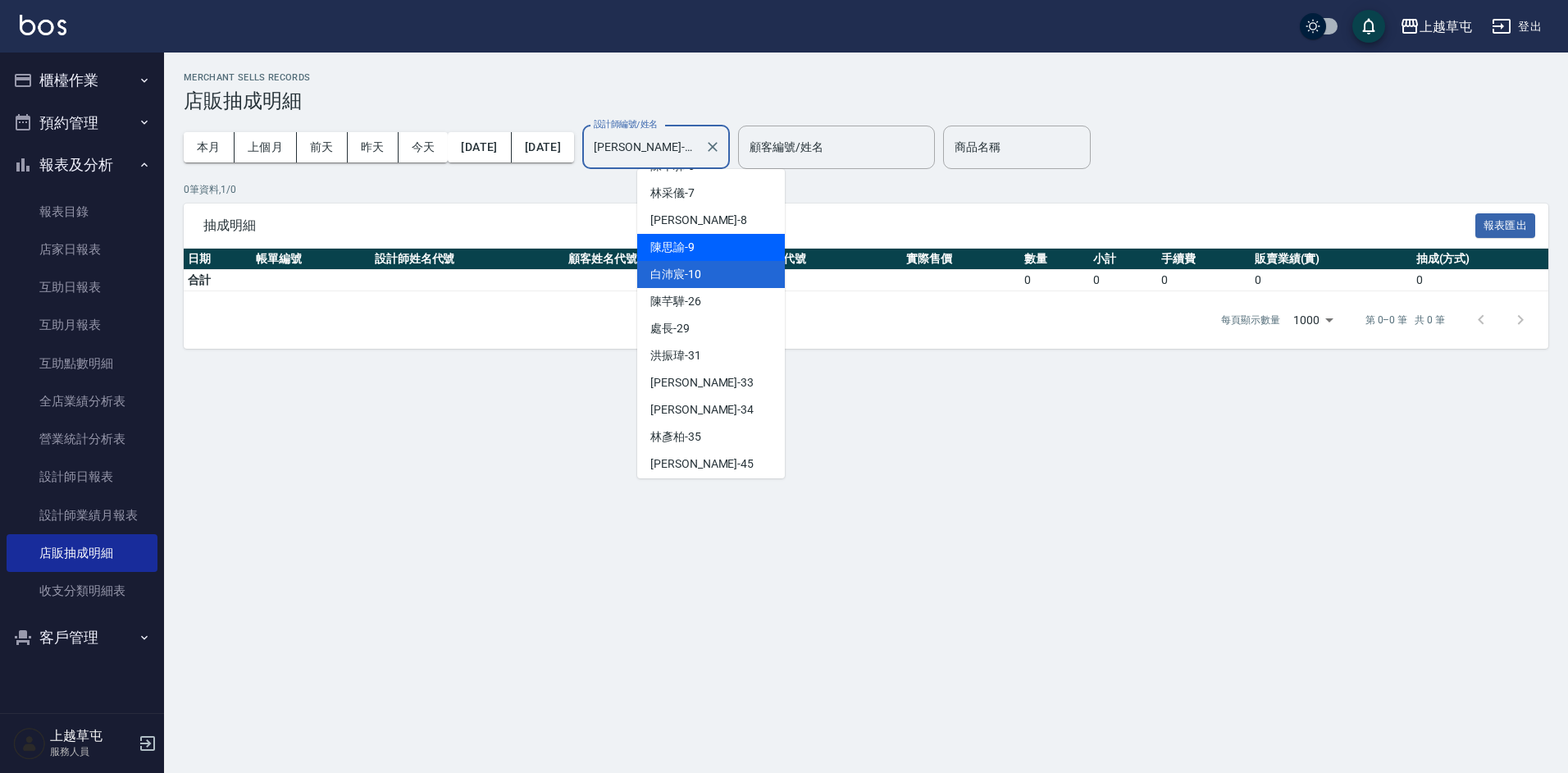
scroll to position [137, 0]
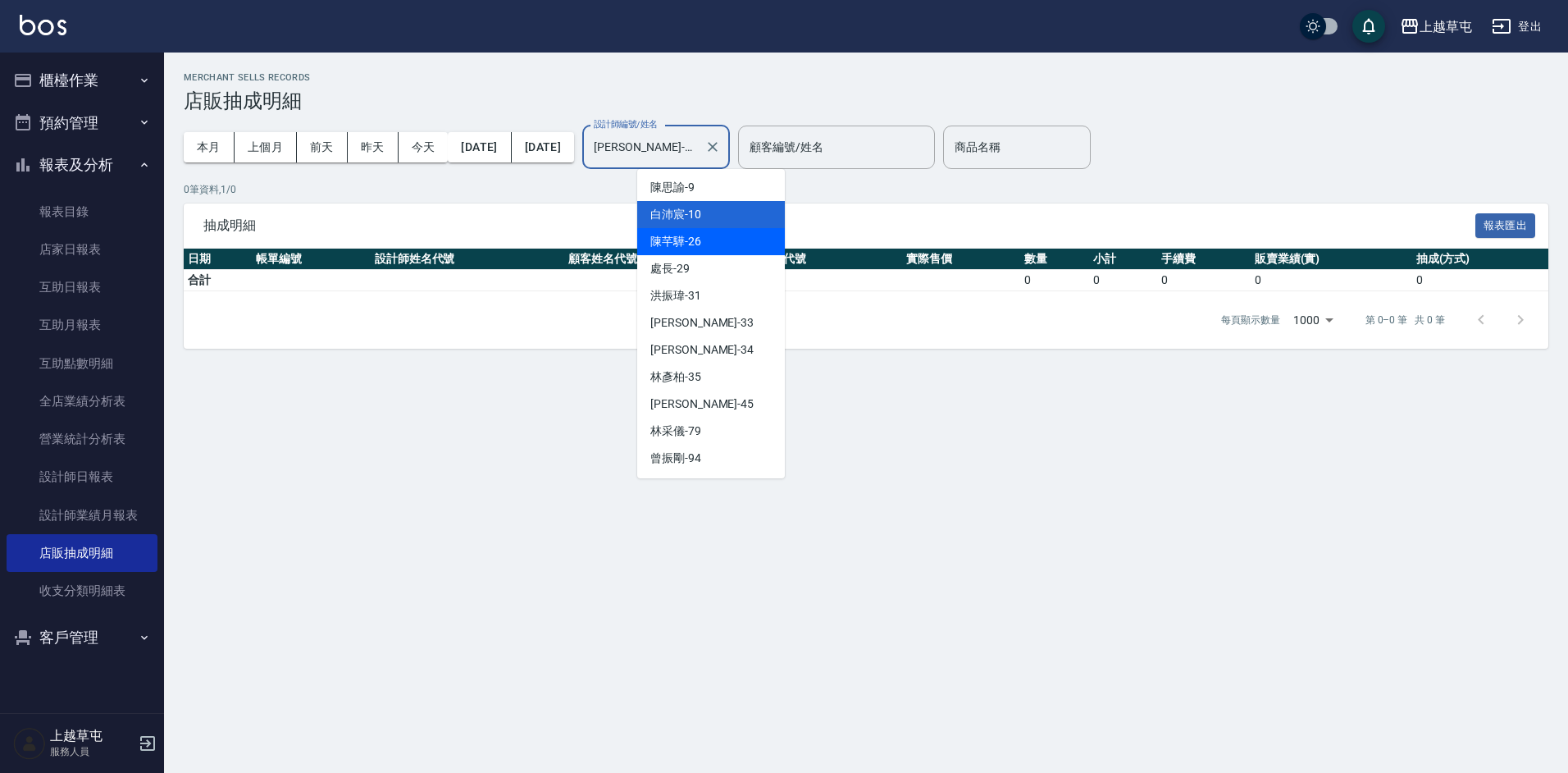
click at [685, 242] on span "[PERSON_NAME]-26" at bounding box center [675, 242] width 51 height 17
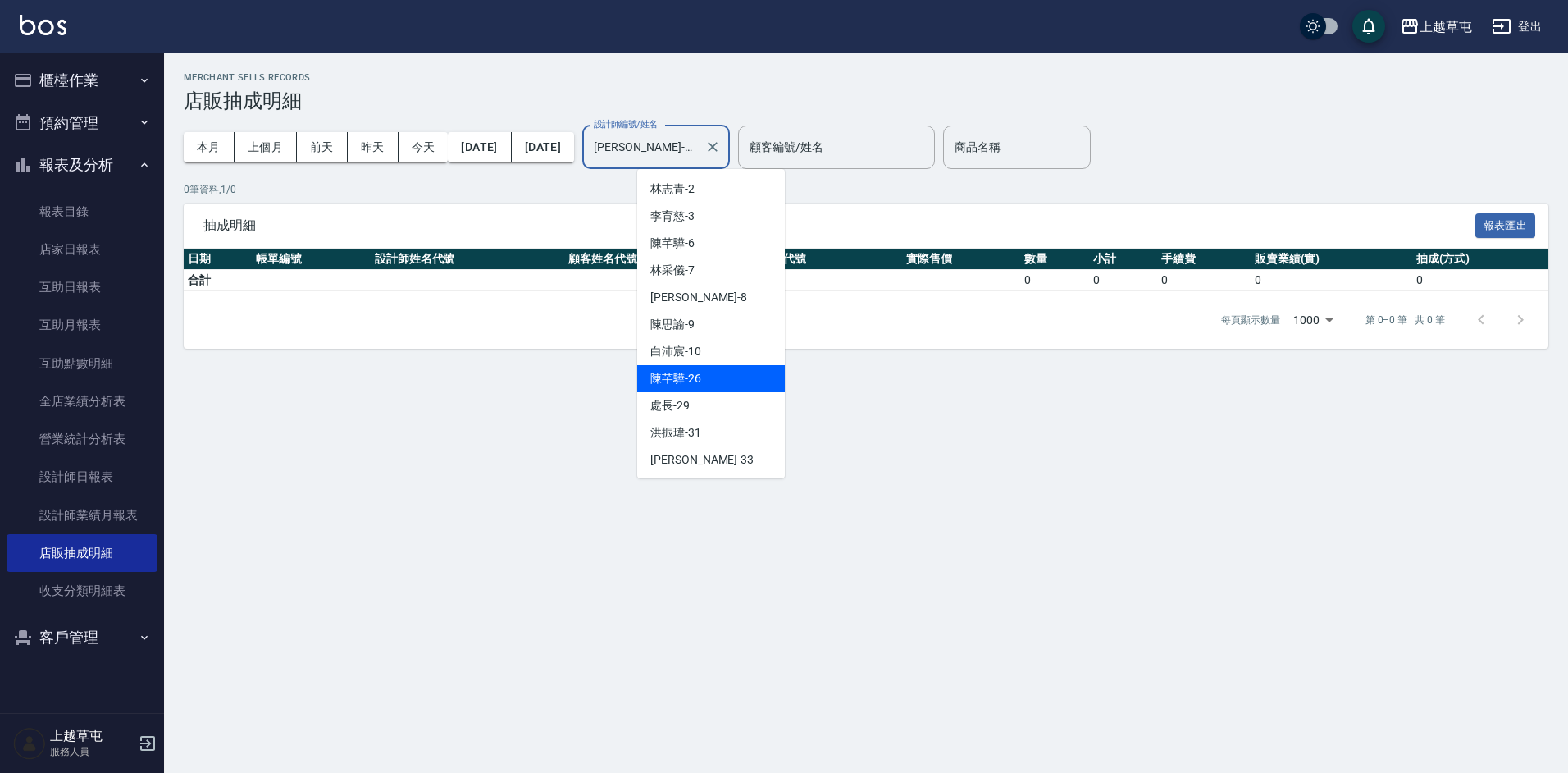
click at [697, 153] on input "[PERSON_NAME]-26" at bounding box center [643, 147] width 108 height 29
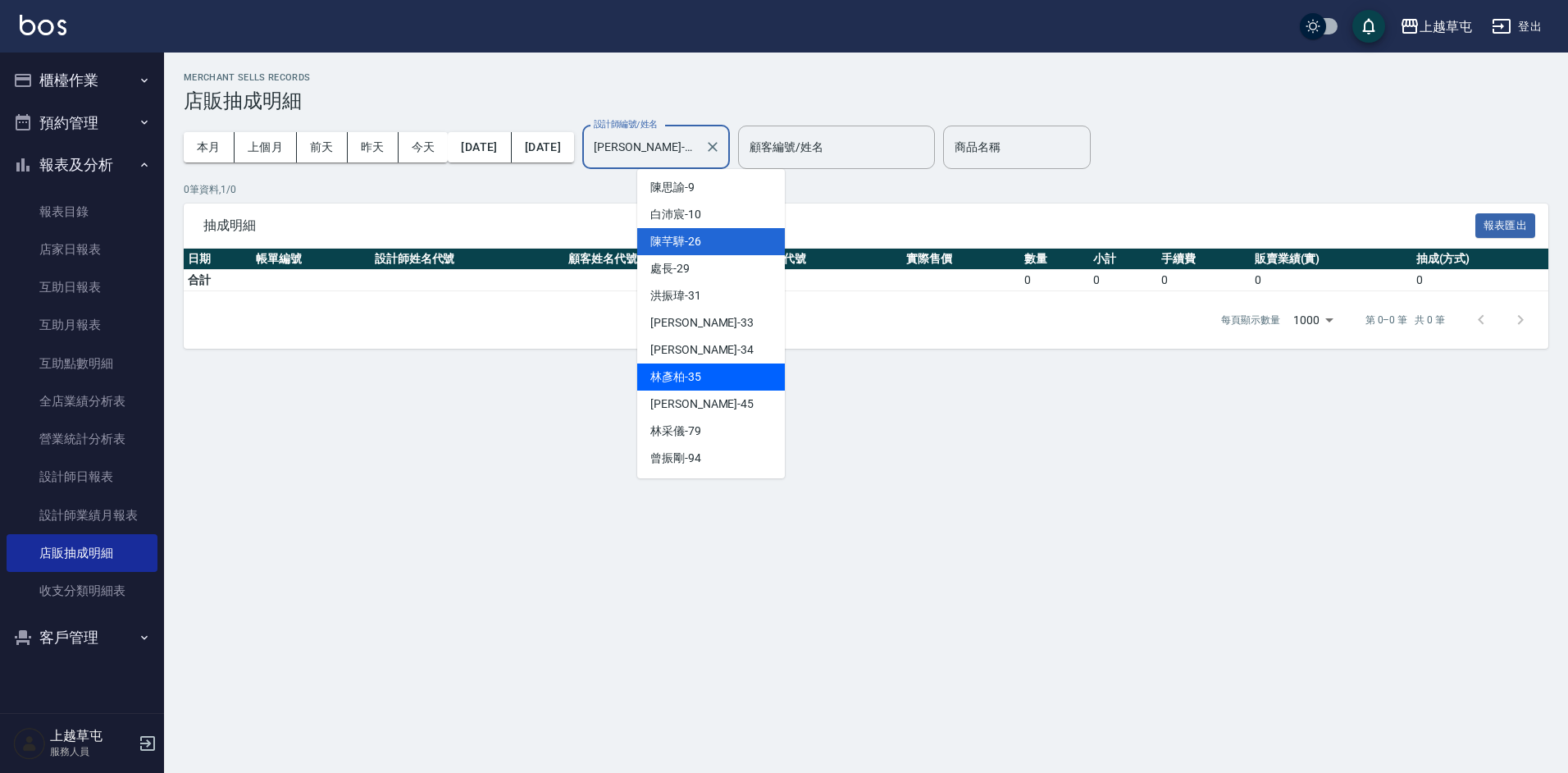
click at [695, 370] on span "[PERSON_NAME]-35" at bounding box center [675, 377] width 51 height 17
type input "[PERSON_NAME]-35"
